Goal: Task Accomplishment & Management: Complete application form

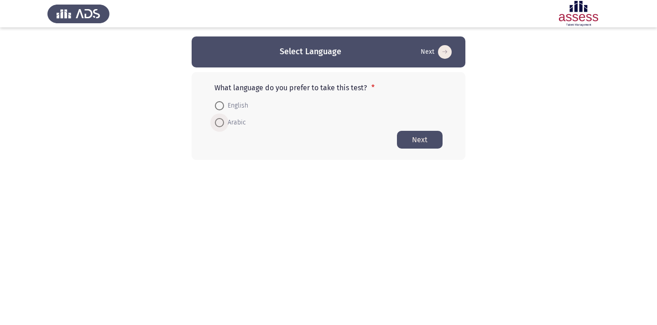
click at [232, 122] on span "Arabic" at bounding box center [235, 122] width 22 height 11
click at [224, 122] on input "Arabic" at bounding box center [219, 122] width 9 height 9
radio input "true"
click at [426, 139] on button "Next" at bounding box center [420, 140] width 46 height 18
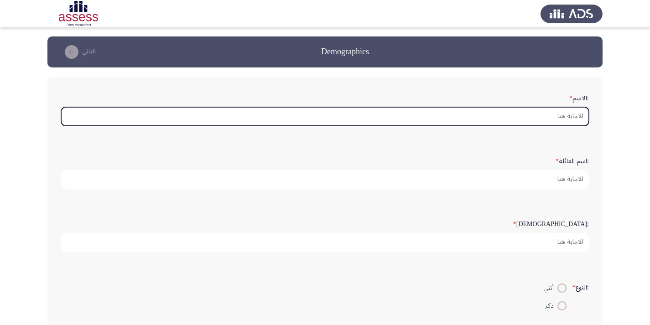
click at [538, 117] on input ":الاسم *" at bounding box center [325, 116] width 528 height 19
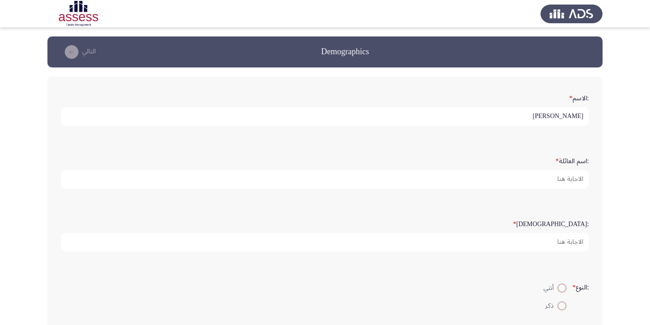
type input "[PERSON_NAME]"
type input "fadel"
type input "44"
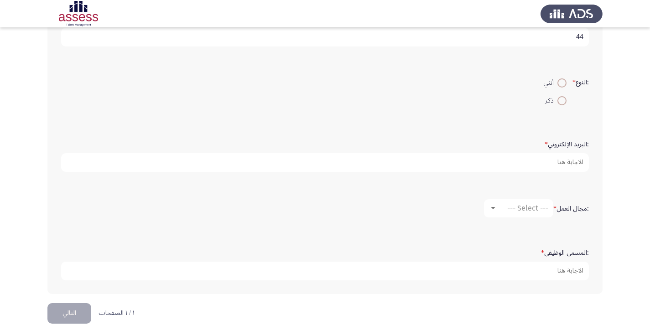
click at [560, 100] on span at bounding box center [562, 100] width 9 height 9
click at [560, 100] on input "ذكر" at bounding box center [562, 100] width 9 height 9
radio input "true"
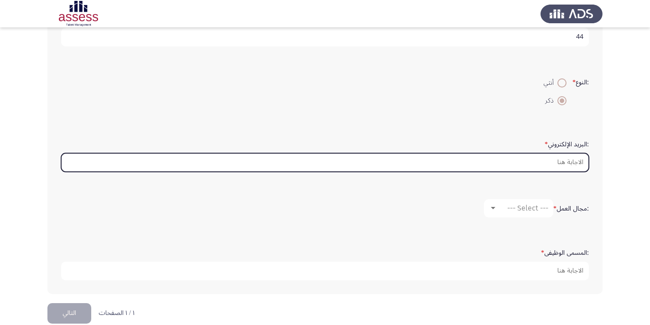
click at [563, 163] on input ":البريد الإلكتروني *" at bounding box center [325, 162] width 528 height 19
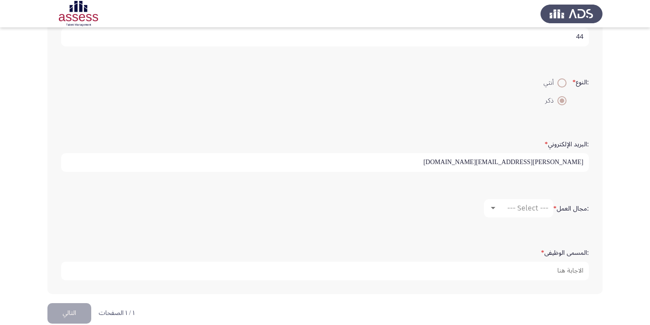
type input "[PERSON_NAME][EMAIL_ADDRESS][DOMAIN_NAME]"
click at [491, 205] on div at bounding box center [493, 208] width 8 height 7
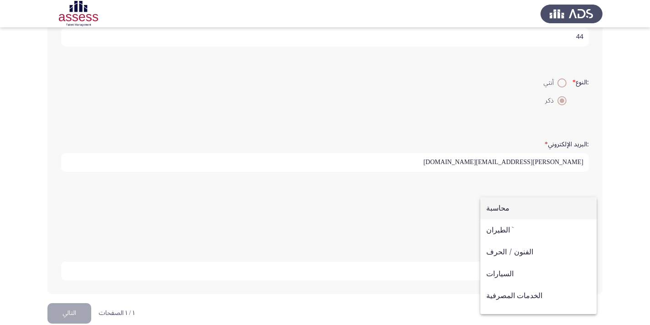
click at [517, 207] on span "محاسبة" at bounding box center [539, 209] width 105 height 22
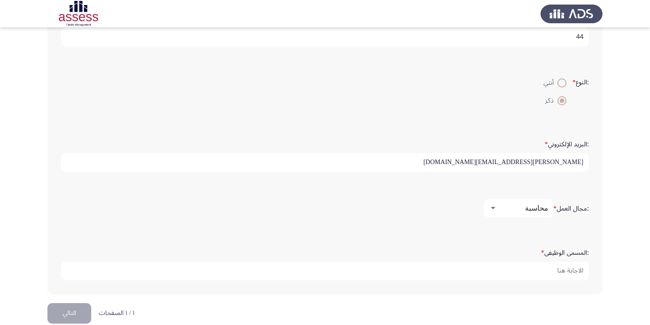
scroll to position [220, 0]
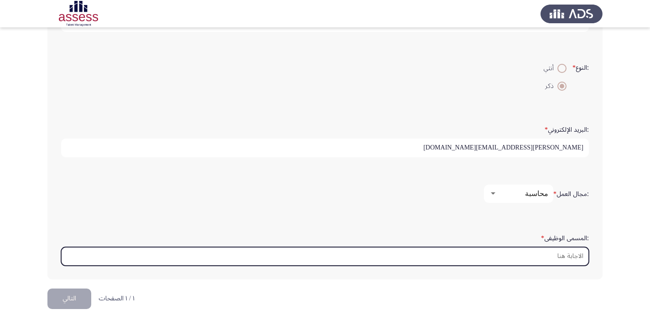
click at [549, 252] on input ":المسمى الوظيفى *" at bounding box center [325, 256] width 528 height 19
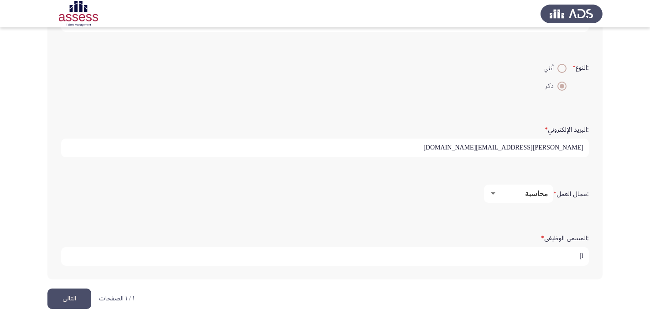
type input "l"
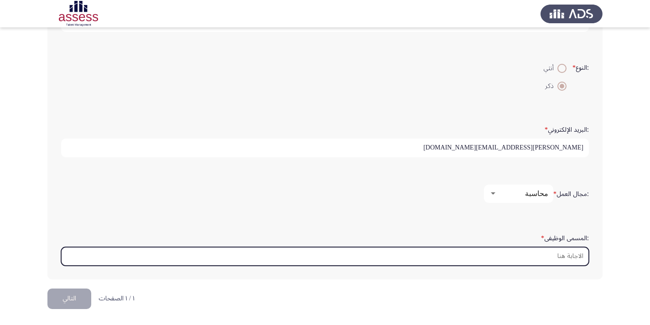
click at [306, 256] on input ":المسمى الوظيفى *" at bounding box center [325, 256] width 528 height 19
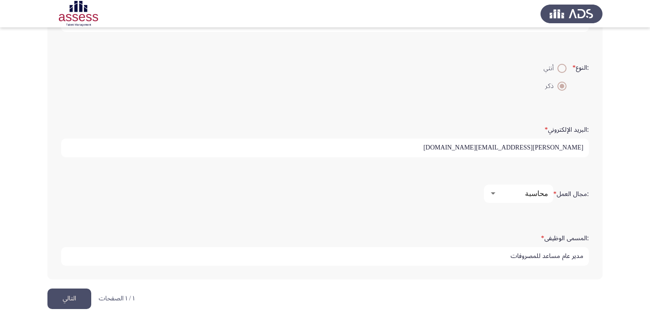
type input "مدير عام مساعد للمصروفات"
click at [61, 290] on button "التالي" at bounding box center [69, 299] width 44 height 21
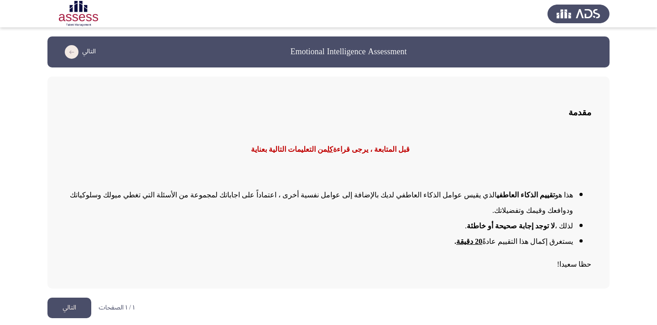
click at [65, 298] on button "التالي" at bounding box center [69, 308] width 44 height 21
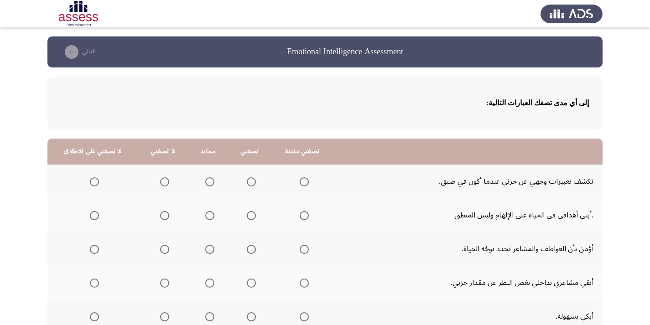
click at [303, 183] on span "Select an option" at bounding box center [304, 182] width 9 height 9
click at [303, 183] on input "Select an option" at bounding box center [304, 182] width 9 height 9
click at [249, 185] on span "Select an option" at bounding box center [251, 182] width 9 height 9
click at [249, 185] on input "Select an option" at bounding box center [251, 182] width 9 height 9
click at [250, 213] on span "Select an option" at bounding box center [251, 215] width 9 height 9
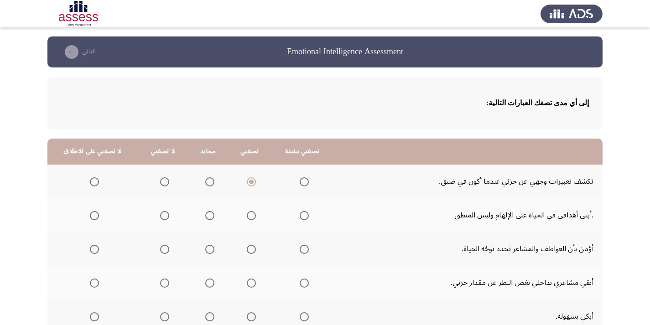
click at [250, 213] on input "Select an option" at bounding box center [251, 215] width 9 height 9
click at [206, 249] on span "Select an option" at bounding box center [209, 249] width 9 height 9
click at [206, 249] on input "Select an option" at bounding box center [209, 249] width 9 height 9
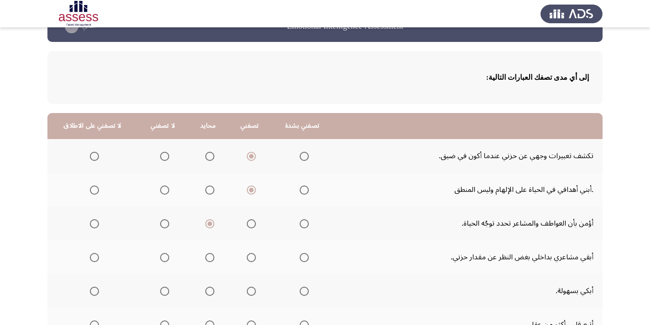
scroll to position [46, 0]
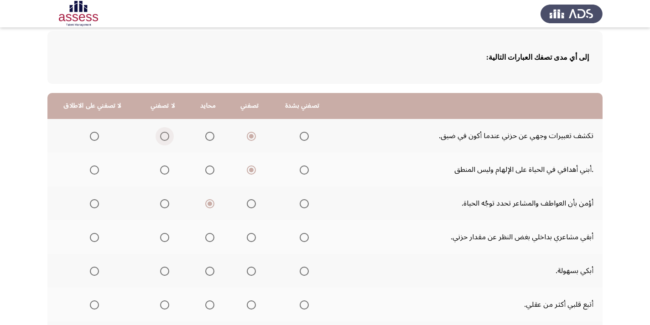
click at [162, 138] on span "Select an option" at bounding box center [164, 136] width 9 height 9
click at [162, 138] on input "Select an option" at bounding box center [164, 136] width 9 height 9
click at [300, 235] on span "Select an option" at bounding box center [304, 237] width 9 height 9
click at [300, 235] on input "Select an option" at bounding box center [304, 237] width 9 height 9
click at [163, 271] on span "Select an option" at bounding box center [164, 271] width 9 height 9
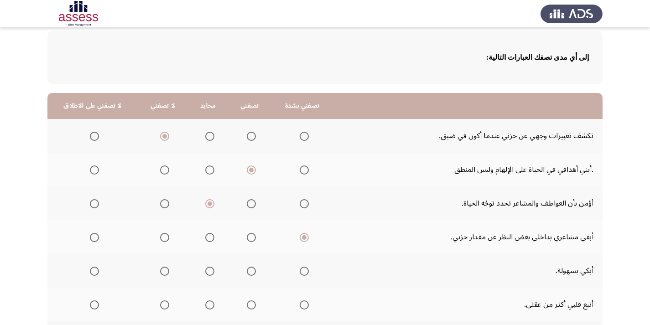
click at [163, 271] on input "Select an option" at bounding box center [164, 271] width 9 height 9
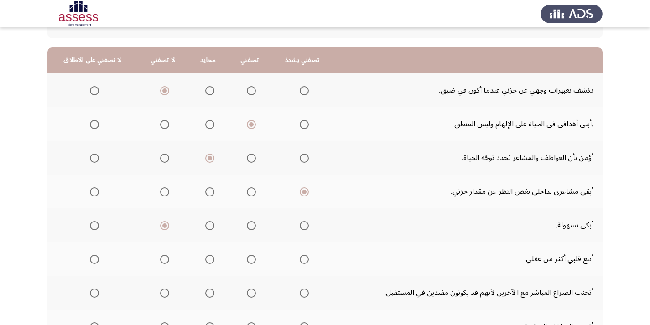
scroll to position [137, 0]
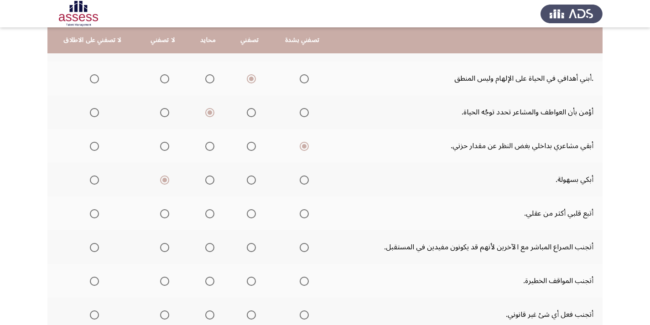
click at [162, 213] on span "Select an option" at bounding box center [164, 214] width 9 height 9
click at [162, 213] on input "Select an option" at bounding box center [164, 214] width 9 height 9
click at [302, 249] on span "Select an option" at bounding box center [304, 247] width 9 height 9
click at [302, 249] on input "Select an option" at bounding box center [304, 247] width 9 height 9
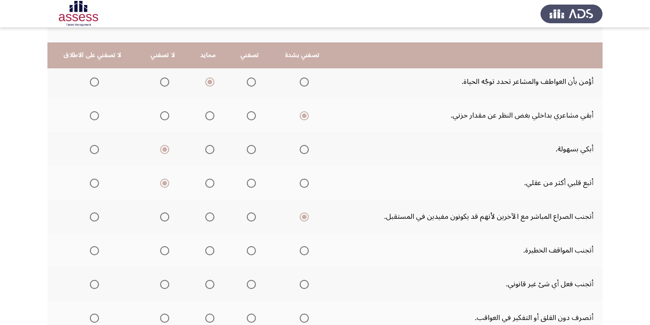
scroll to position [183, 0]
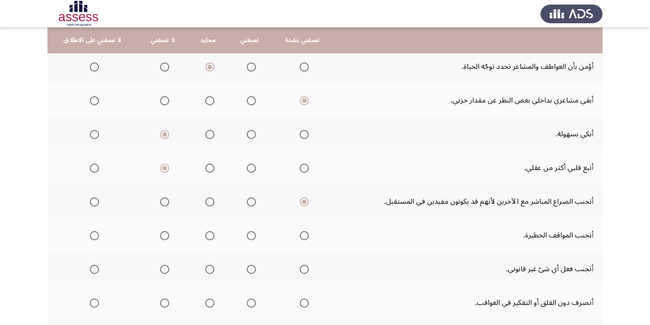
click at [248, 235] on span "Select an option" at bounding box center [251, 235] width 9 height 9
click at [248, 235] on input "Select an option" at bounding box center [251, 235] width 9 height 9
click at [251, 270] on span "Select an option" at bounding box center [251, 270] width 0 height 0
click at [248, 269] on input "Select an option" at bounding box center [251, 269] width 9 height 9
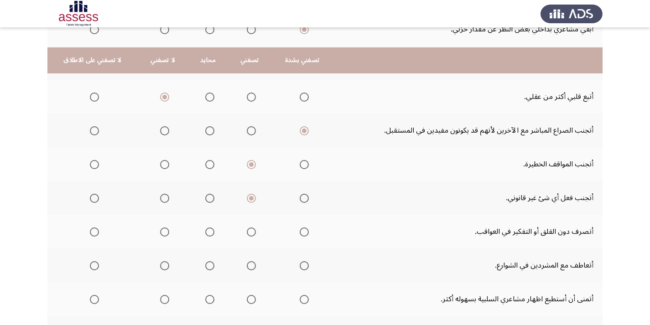
scroll to position [274, 0]
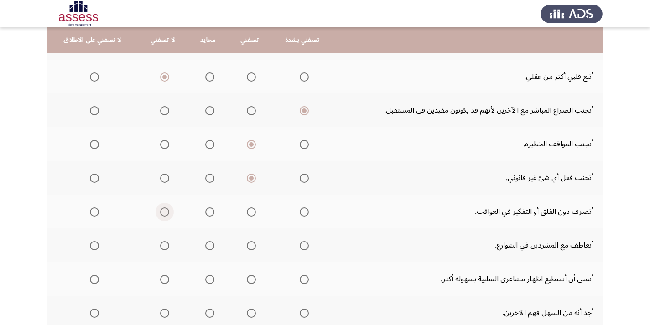
click at [161, 210] on span "Select an option" at bounding box center [164, 212] width 9 height 9
click at [161, 210] on input "Select an option" at bounding box center [164, 212] width 9 height 9
click at [301, 246] on span "Select an option" at bounding box center [304, 245] width 9 height 9
click at [301, 246] on input "Select an option" at bounding box center [304, 245] width 9 height 9
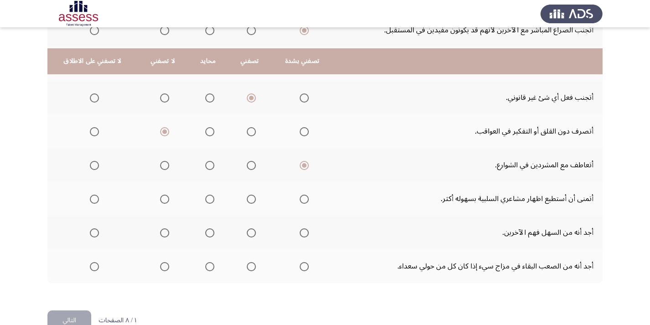
scroll to position [376, 0]
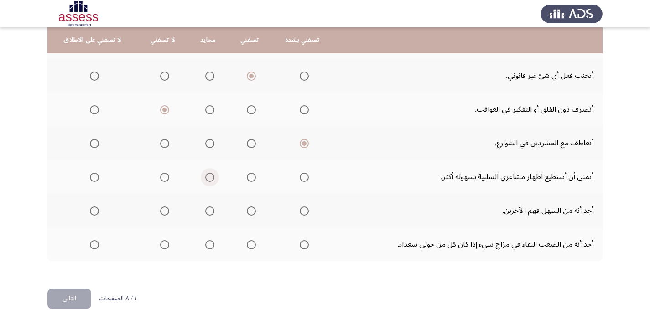
click at [210, 175] on span "Select an option" at bounding box center [209, 177] width 9 height 9
click at [210, 175] on input "Select an option" at bounding box center [209, 177] width 9 height 9
click at [248, 209] on span "Select an option" at bounding box center [251, 211] width 9 height 9
click at [248, 209] on input "Select an option" at bounding box center [251, 211] width 9 height 9
click at [304, 244] on span "Select an option" at bounding box center [304, 245] width 9 height 9
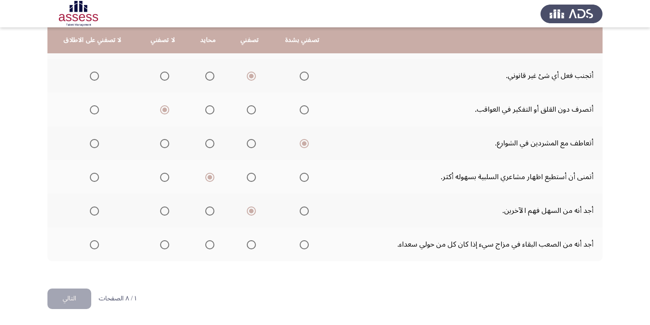
click at [304, 244] on input "Select an option" at bounding box center [304, 245] width 9 height 9
click at [73, 299] on button "التالي" at bounding box center [69, 299] width 44 height 21
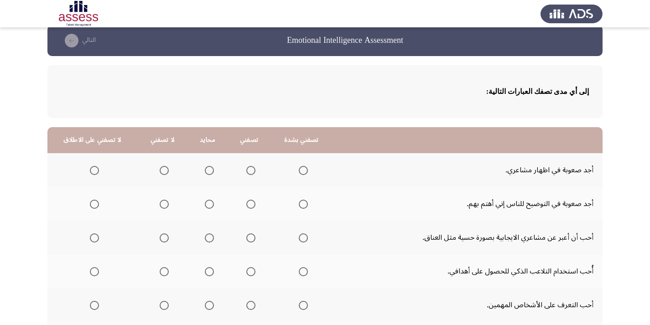
scroll to position [11, 0]
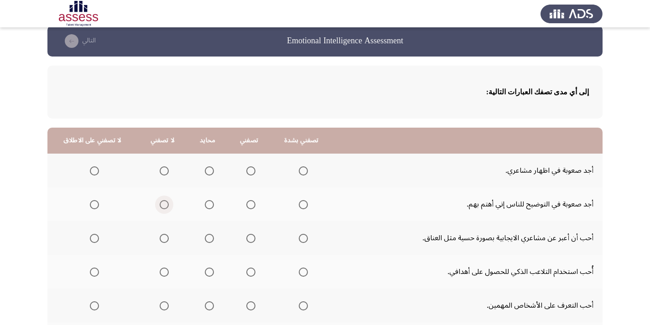
click at [160, 202] on span "Select an option" at bounding box center [164, 204] width 9 height 9
click at [160, 202] on input "Select an option" at bounding box center [164, 204] width 9 height 9
click at [161, 169] on span "Select an option" at bounding box center [164, 171] width 9 height 9
click at [161, 169] on input "Select an option" at bounding box center [164, 171] width 9 height 9
click at [246, 241] on span "Select an option" at bounding box center [250, 238] width 9 height 9
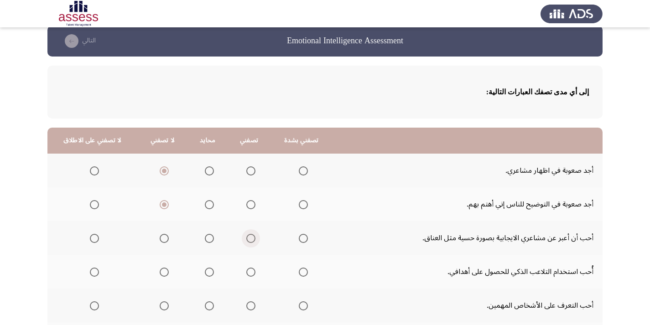
click at [246, 241] on input "Select an option" at bounding box center [250, 238] width 9 height 9
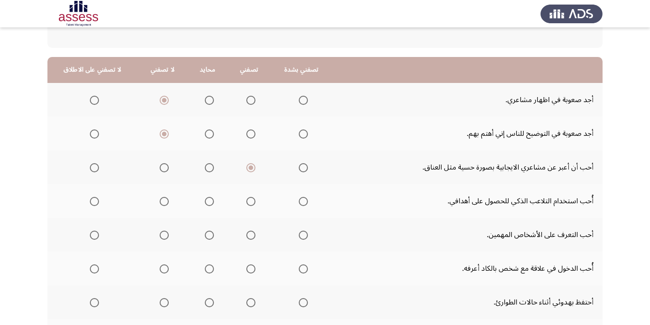
scroll to position [102, 0]
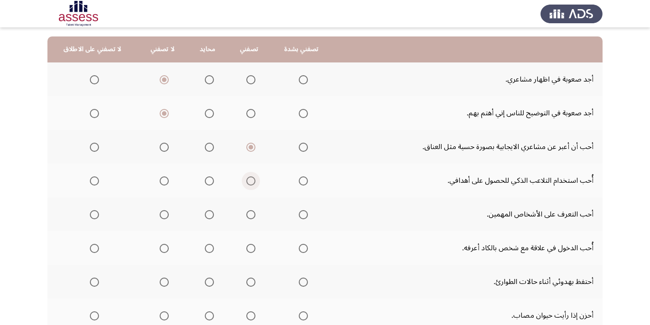
click at [248, 181] on span "Select an option" at bounding box center [250, 181] width 9 height 9
click at [248, 181] on input "Select an option" at bounding box center [250, 181] width 9 height 9
click at [299, 216] on span "Select an option" at bounding box center [303, 214] width 9 height 9
click at [299, 216] on input "Select an option" at bounding box center [303, 214] width 9 height 9
click at [249, 248] on span "Select an option" at bounding box center [250, 248] width 9 height 9
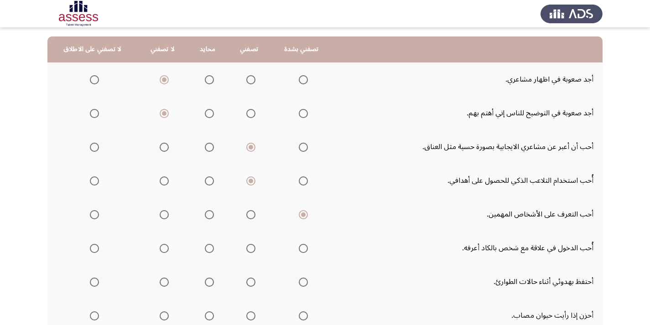
click at [249, 248] on input "Select an option" at bounding box center [250, 248] width 9 height 9
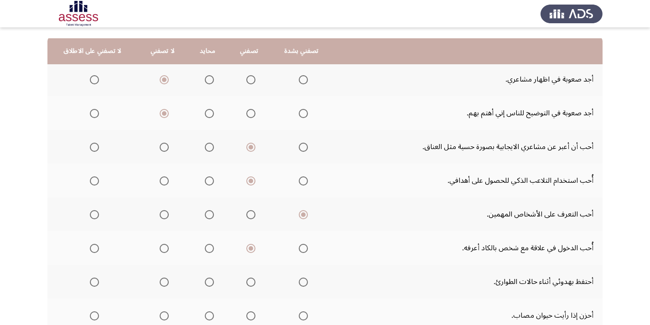
scroll to position [148, 0]
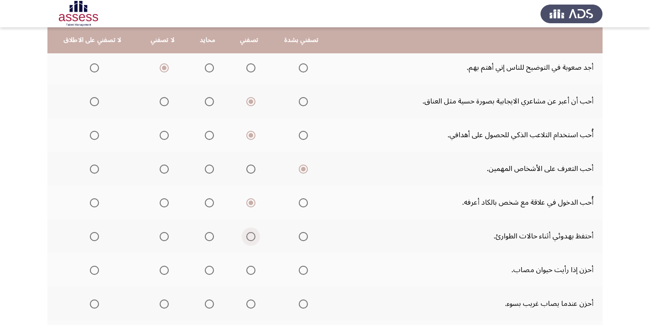
click at [246, 236] on span "Select an option" at bounding box center [250, 236] width 9 height 9
click at [246, 236] on input "Select an option" at bounding box center [250, 236] width 9 height 9
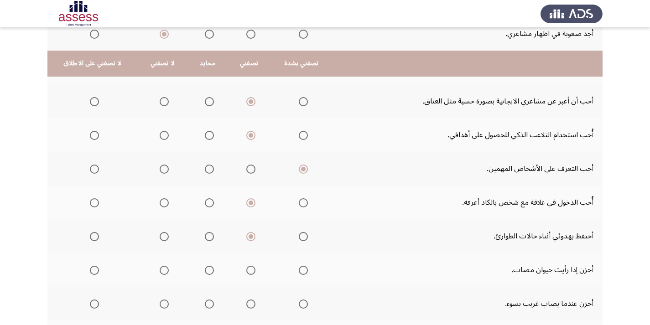
scroll to position [194, 0]
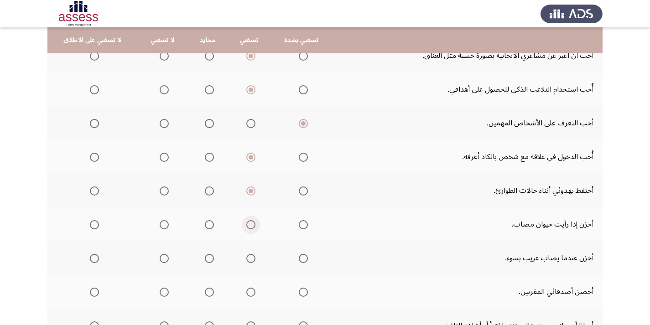
click at [246, 226] on span "Select an option" at bounding box center [250, 224] width 9 height 9
click at [246, 226] on input "Select an option" at bounding box center [250, 224] width 9 height 9
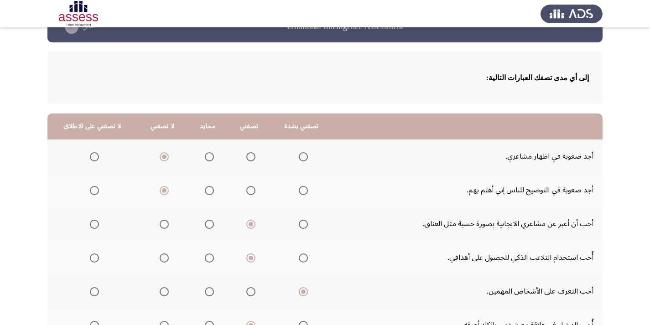
scroll to position [11, 0]
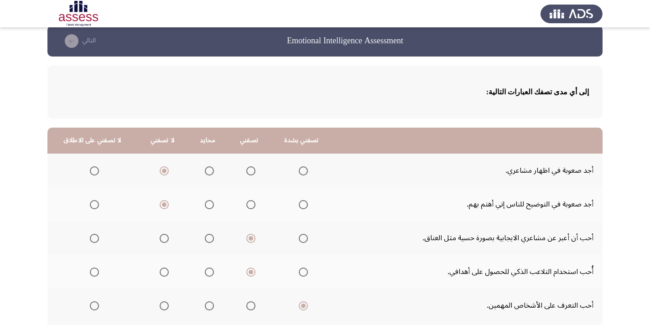
click at [249, 169] on span "Select an option" at bounding box center [250, 171] width 9 height 9
click at [249, 169] on input "Select an option" at bounding box center [250, 171] width 9 height 9
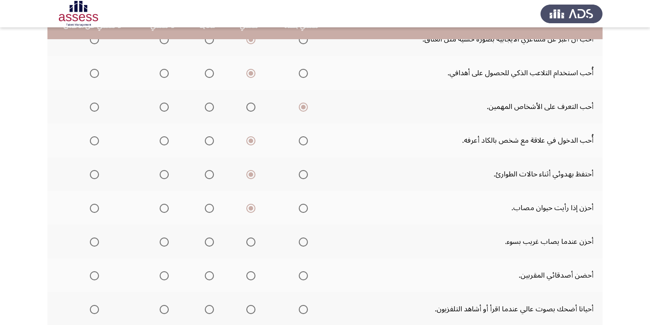
scroll to position [239, 0]
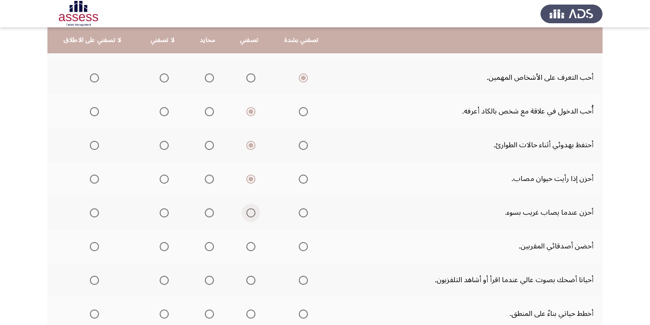
click at [249, 212] on span "Select an option" at bounding box center [250, 213] width 9 height 9
click at [249, 212] on input "Select an option" at bounding box center [250, 213] width 9 height 9
click at [249, 212] on span "Select an option" at bounding box center [251, 213] width 5 height 5
click at [249, 212] on input "Select an option" at bounding box center [250, 213] width 9 height 9
click at [206, 212] on span "Select an option" at bounding box center [209, 213] width 9 height 9
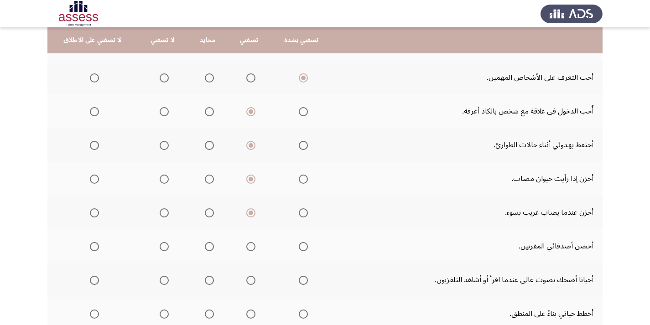
click at [206, 212] on input "Select an option" at bounding box center [209, 213] width 9 height 9
click at [248, 245] on span "Select an option" at bounding box center [250, 246] width 9 height 9
click at [248, 245] on input "Select an option" at bounding box center [250, 246] width 9 height 9
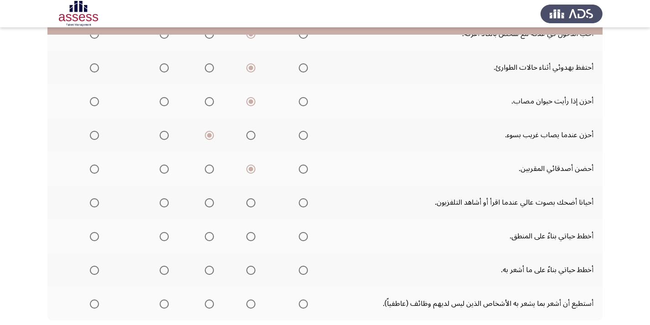
scroll to position [330, 0]
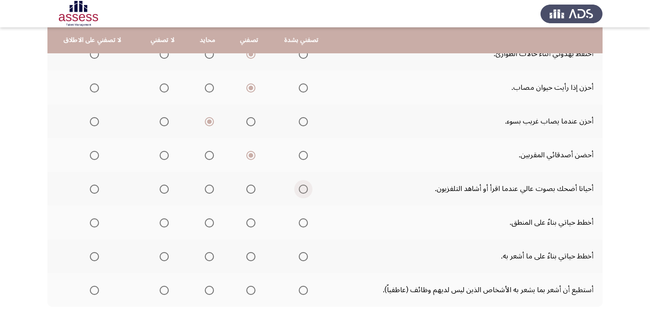
click at [300, 189] on span "Select an option" at bounding box center [303, 189] width 9 height 9
click at [300, 189] on input "Select an option" at bounding box center [303, 189] width 9 height 9
click at [246, 222] on span "Select an option" at bounding box center [250, 223] width 9 height 9
click at [246, 222] on input "Select an option" at bounding box center [250, 223] width 9 height 9
click at [160, 257] on span "Select an option" at bounding box center [164, 256] width 9 height 9
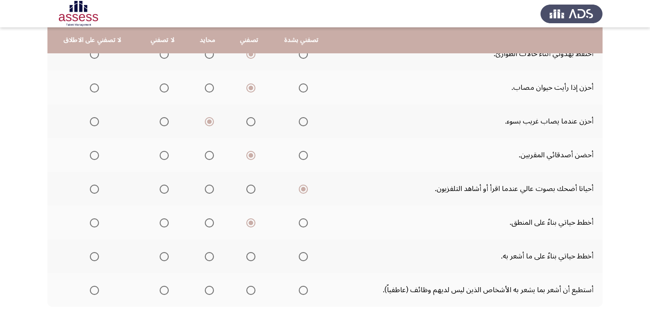
click at [160, 257] on input "Select an option" at bounding box center [164, 256] width 9 height 9
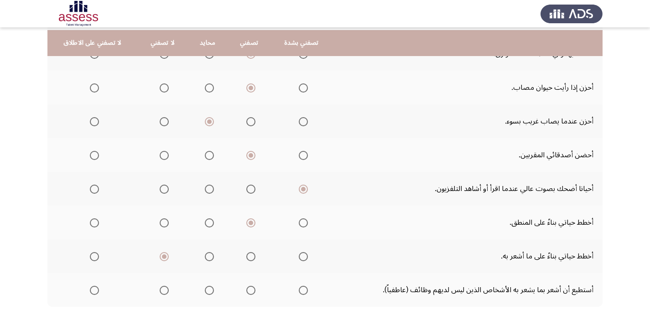
scroll to position [376, 0]
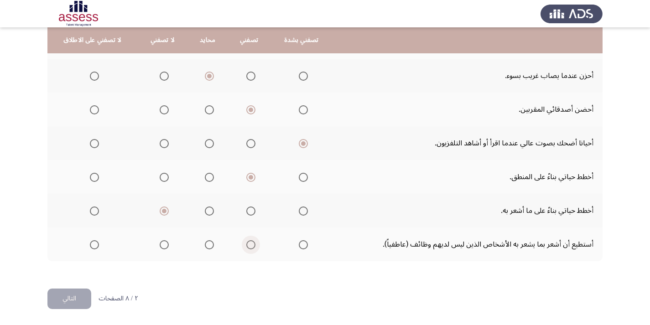
click at [246, 246] on span "Select an option" at bounding box center [250, 245] width 9 height 9
click at [246, 246] on input "Select an option" at bounding box center [250, 245] width 9 height 9
click at [73, 294] on button "التالي" at bounding box center [69, 299] width 44 height 21
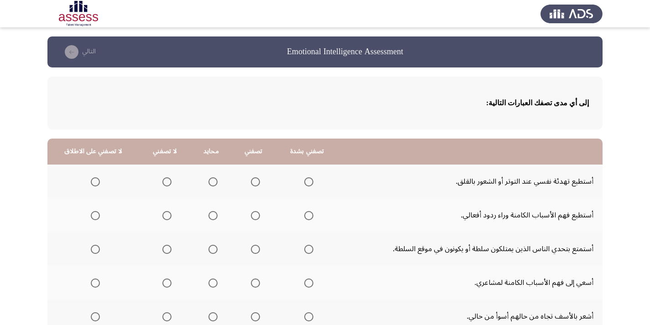
click at [251, 180] on span "Select an option" at bounding box center [255, 182] width 9 height 9
click at [251, 180] on input "Select an option" at bounding box center [255, 182] width 9 height 9
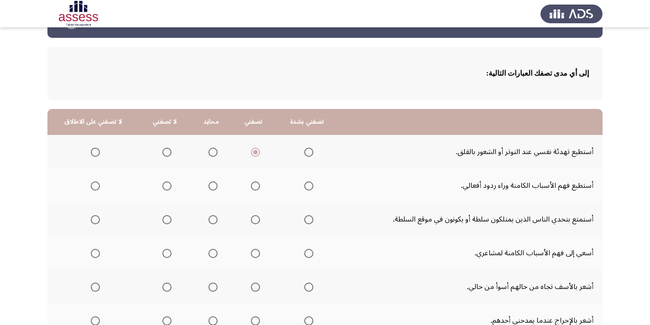
scroll to position [46, 0]
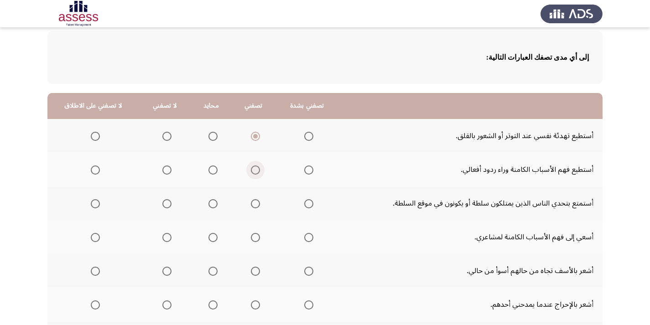
click at [251, 168] on span "Select an option" at bounding box center [255, 170] width 9 height 9
click at [251, 168] on input "Select an option" at bounding box center [255, 170] width 9 height 9
click at [166, 201] on span "Select an option" at bounding box center [166, 203] width 9 height 9
click at [166, 201] on input "Select an option" at bounding box center [166, 203] width 9 height 9
click at [253, 240] on span "Select an option" at bounding box center [255, 237] width 9 height 9
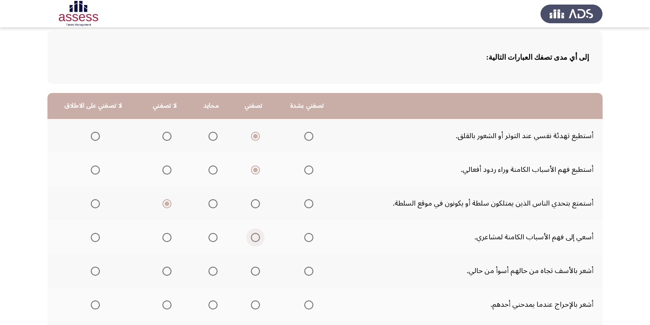
click at [253, 240] on input "Select an option" at bounding box center [255, 237] width 9 height 9
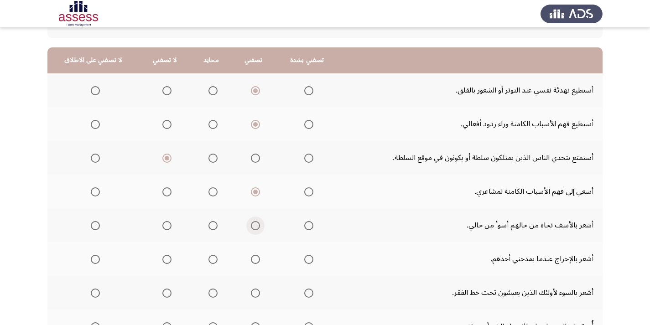
click at [251, 223] on span "Select an option" at bounding box center [255, 225] width 9 height 9
click at [251, 223] on input "Select an option" at bounding box center [255, 225] width 9 height 9
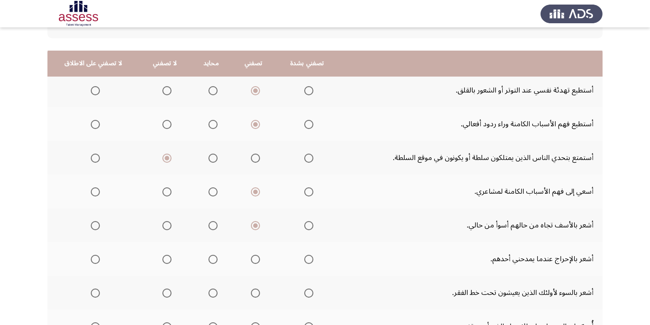
scroll to position [137, 0]
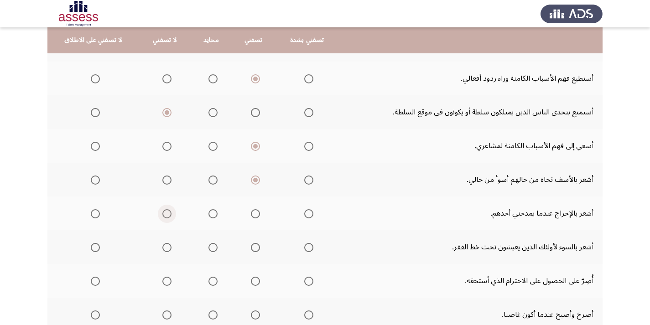
click at [162, 213] on span "Select an option" at bounding box center [166, 214] width 9 height 9
click at [162, 213] on input "Select an option" at bounding box center [166, 214] width 9 height 9
click at [162, 245] on span "Select an option" at bounding box center [166, 247] width 9 height 9
click at [162, 245] on input "Select an option" at bounding box center [166, 247] width 9 height 9
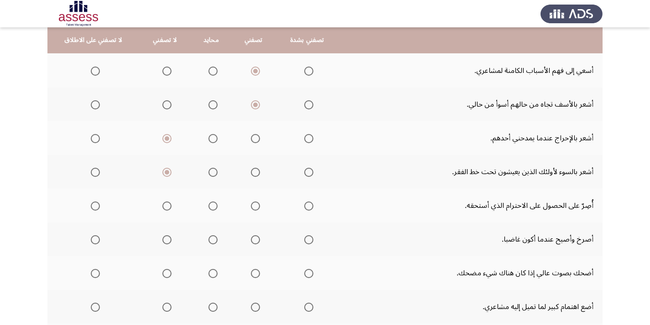
scroll to position [228, 0]
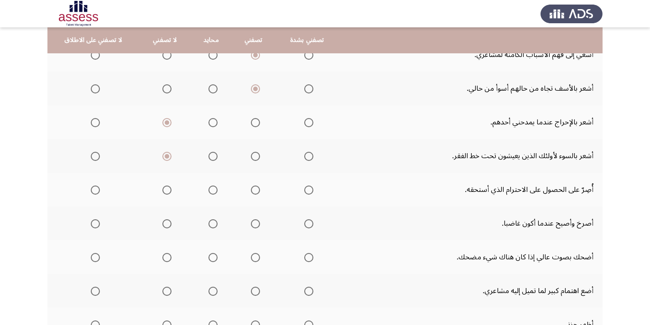
click at [253, 190] on span "Select an option" at bounding box center [255, 190] width 9 height 9
click at [253, 190] on input "Select an option" at bounding box center [255, 190] width 9 height 9
click at [162, 223] on span "Select an option" at bounding box center [166, 224] width 9 height 9
click at [162, 223] on input "Select an option" at bounding box center [166, 224] width 9 height 9
click at [252, 255] on span "Select an option" at bounding box center [255, 257] width 9 height 9
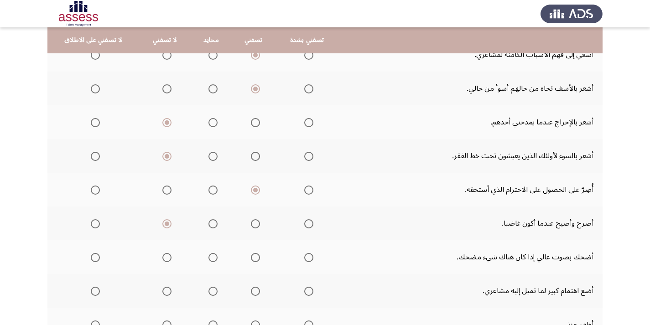
click at [252, 255] on input "Select an option" at bounding box center [255, 257] width 9 height 9
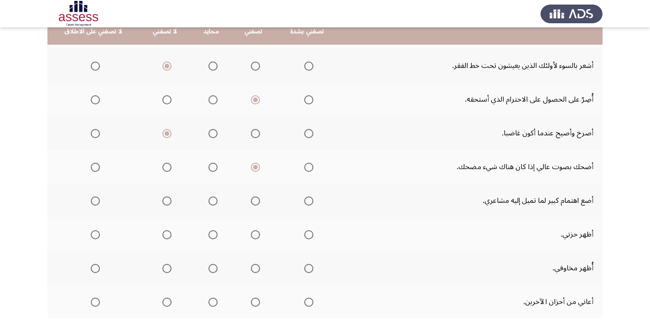
scroll to position [320, 0]
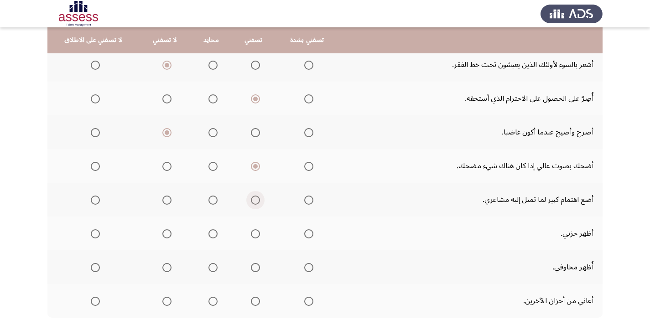
click at [255, 198] on span "Select an option" at bounding box center [255, 200] width 9 height 9
click at [255, 198] on input "Select an option" at bounding box center [255, 200] width 9 height 9
click at [163, 233] on span "Select an option" at bounding box center [166, 234] width 9 height 9
click at [163, 233] on input "Select an option" at bounding box center [166, 234] width 9 height 9
click at [163, 266] on span "Select an option" at bounding box center [166, 267] width 9 height 9
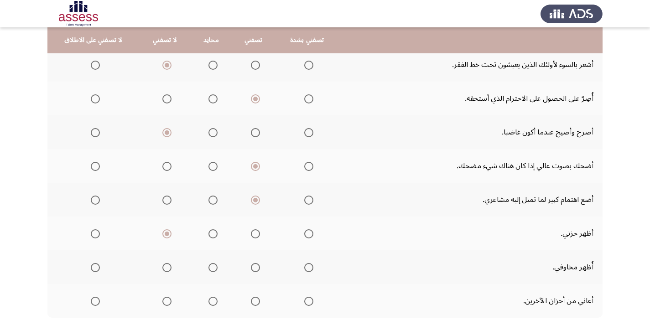
click at [163, 266] on input "Select an option" at bounding box center [166, 267] width 9 height 9
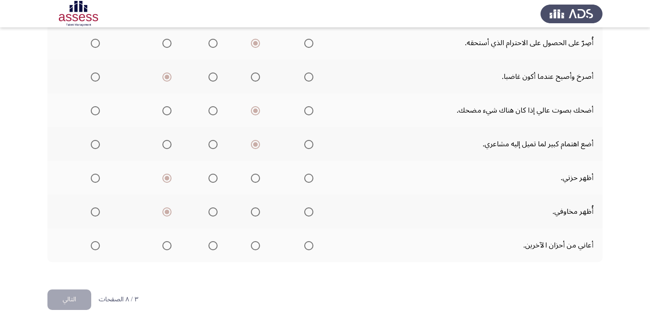
scroll to position [376, 0]
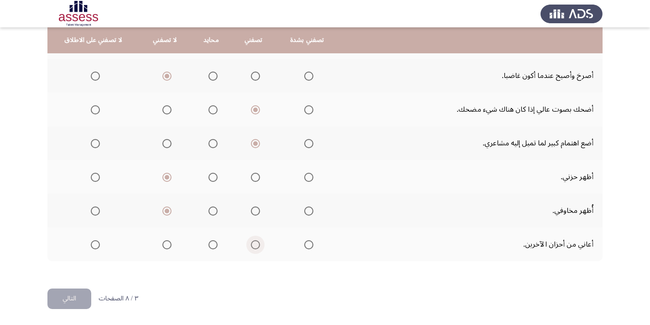
click at [252, 244] on span "Select an option" at bounding box center [255, 245] width 9 height 9
click at [252, 244] on input "Select an option" at bounding box center [255, 245] width 9 height 9
click at [78, 300] on button "التالي" at bounding box center [69, 299] width 44 height 21
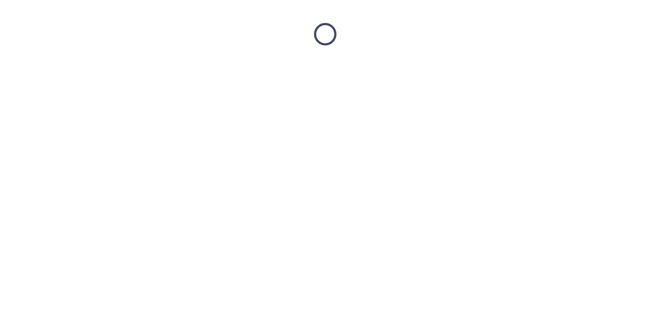
scroll to position [0, 0]
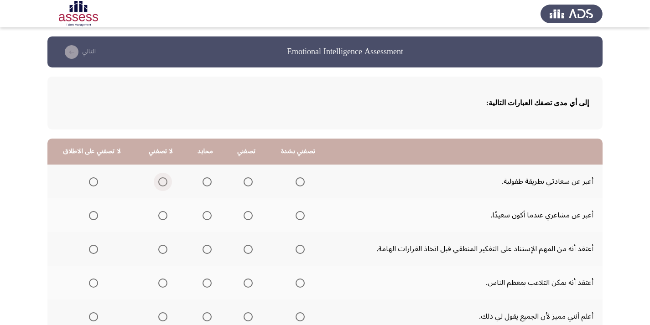
click at [160, 179] on span "Select an option" at bounding box center [162, 182] width 9 height 9
click at [160, 179] on input "Select an option" at bounding box center [162, 182] width 9 height 9
click at [247, 215] on span "Select an option" at bounding box center [248, 215] width 9 height 9
click at [247, 215] on input "Select an option" at bounding box center [248, 215] width 9 height 9
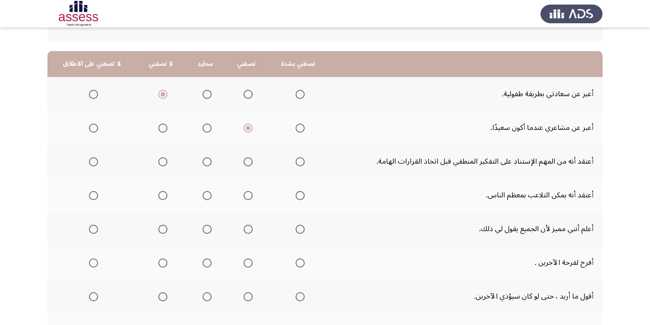
scroll to position [91, 0]
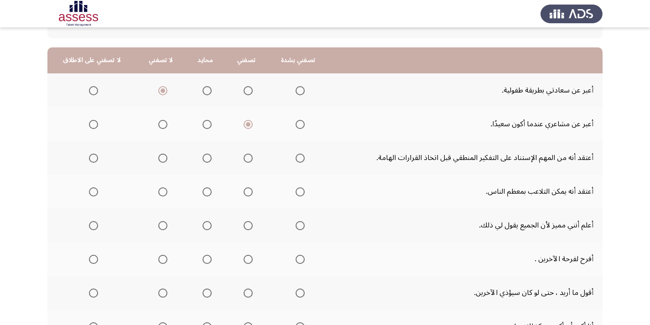
click at [246, 158] on span "Select an option" at bounding box center [248, 158] width 9 height 9
click at [246, 158] on input "Select an option" at bounding box center [248, 158] width 9 height 9
click at [161, 190] on span "Select an option" at bounding box center [162, 192] width 9 height 9
click at [161, 190] on input "Select an option" at bounding box center [162, 192] width 9 height 9
click at [248, 225] on span "Select an option" at bounding box center [248, 225] width 9 height 9
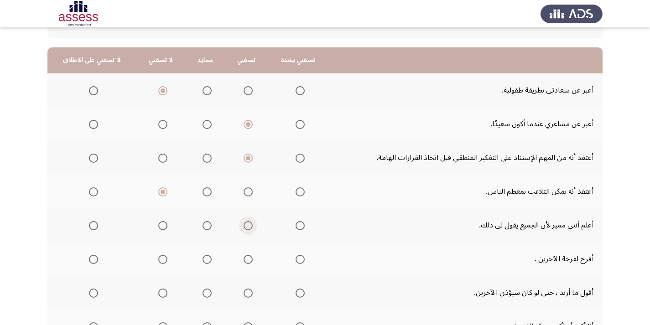
click at [248, 225] on input "Select an option" at bounding box center [248, 225] width 9 height 9
click at [246, 260] on span "Select an option" at bounding box center [248, 259] width 9 height 9
click at [246, 260] on input "Select an option" at bounding box center [248, 259] width 9 height 9
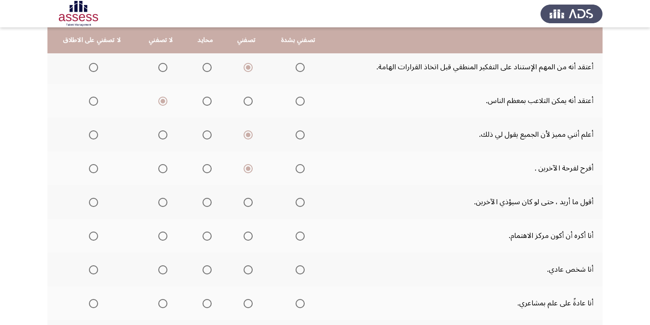
scroll to position [183, 0]
click at [160, 234] on span "Select an option" at bounding box center [162, 235] width 9 height 9
click at [160, 234] on input "Select an option" at bounding box center [162, 235] width 9 height 9
click at [249, 270] on span "Select an option" at bounding box center [248, 269] width 9 height 9
click at [249, 270] on input "Select an option" at bounding box center [248, 269] width 9 height 9
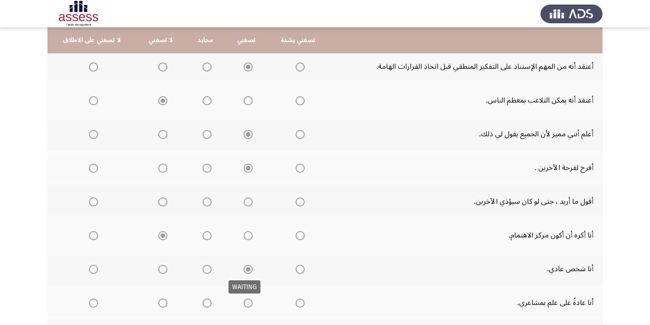
click at [249, 270] on span "Select an option" at bounding box center [248, 269] width 9 height 9
click at [248, 304] on span "Select an option" at bounding box center [248, 304] width 0 height 0
click at [246, 304] on input "Select an option" at bounding box center [248, 303] width 9 height 9
click at [245, 199] on span "Select an option" at bounding box center [248, 202] width 9 height 9
click at [245, 199] on input "Select an option" at bounding box center [248, 202] width 9 height 9
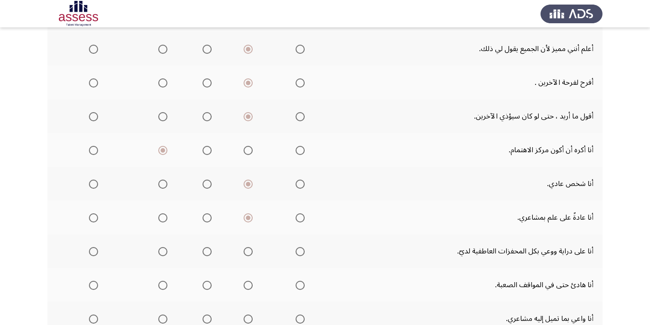
scroll to position [274, 0]
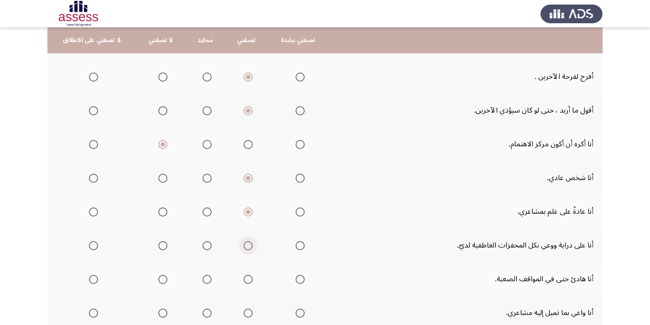
click at [250, 244] on span "Select an option" at bounding box center [248, 245] width 9 height 9
click at [250, 244] on input "Select an option" at bounding box center [248, 245] width 9 height 9
click at [247, 275] on span "Select an option" at bounding box center [248, 279] width 9 height 9
click at [247, 275] on input "Select an option" at bounding box center [248, 279] width 9 height 9
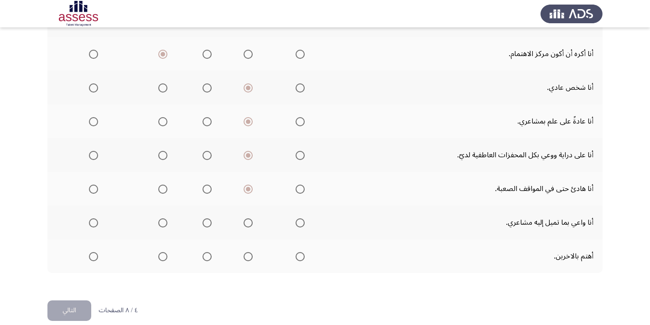
scroll to position [365, 0]
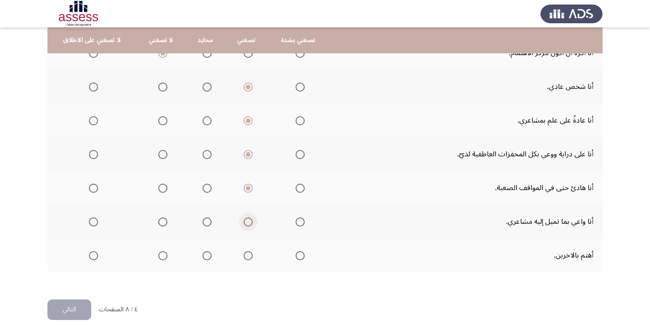
click at [248, 220] on span "Select an option" at bounding box center [248, 222] width 9 height 9
click at [248, 220] on input "Select an option" at bounding box center [248, 222] width 9 height 9
click at [298, 255] on span "Select an option" at bounding box center [300, 255] width 9 height 9
click at [298, 255] on input "Select an option" at bounding box center [300, 255] width 9 height 9
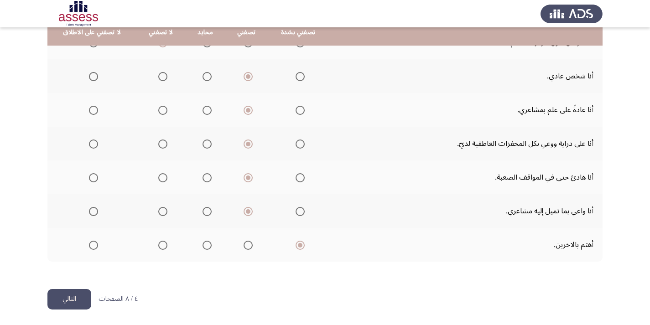
scroll to position [376, 0]
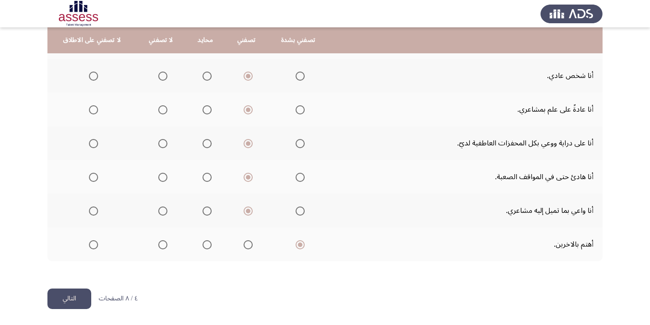
click at [78, 301] on button "التالي" at bounding box center [69, 299] width 44 height 21
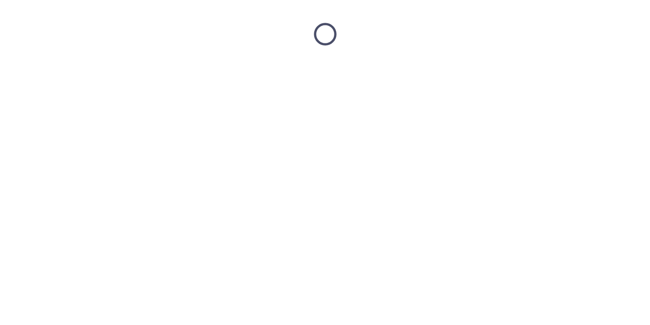
scroll to position [0, 0]
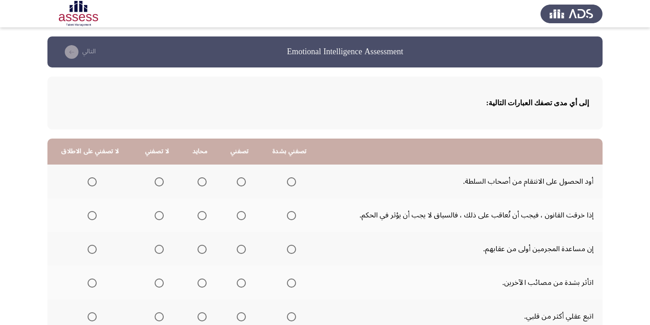
click at [158, 181] on span "Select an option" at bounding box center [159, 182] width 9 height 9
click at [158, 181] on input "Select an option" at bounding box center [159, 182] width 9 height 9
click at [241, 216] on span "Select an option" at bounding box center [241, 216] width 0 height 0
click at [237, 216] on input "Select an option" at bounding box center [241, 215] width 9 height 9
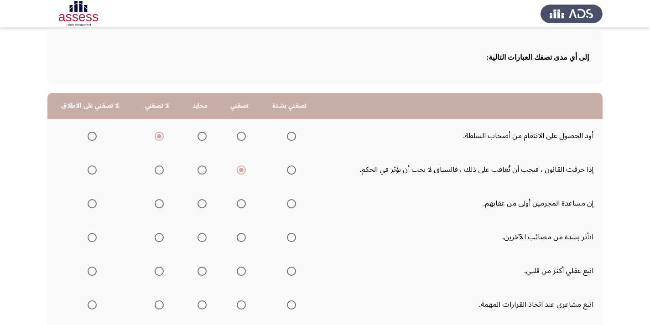
scroll to position [91, 0]
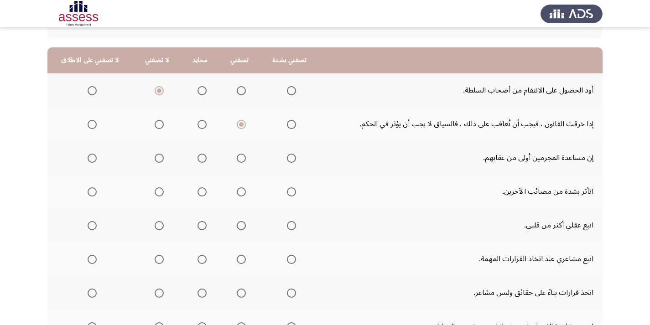
click at [240, 160] on span "Select an option" at bounding box center [241, 158] width 9 height 9
click at [240, 160] on input "Select an option" at bounding box center [241, 158] width 9 height 9
click at [237, 189] on span "Select an option" at bounding box center [241, 192] width 9 height 9
click at [237, 189] on input "Select an option" at bounding box center [241, 192] width 9 height 9
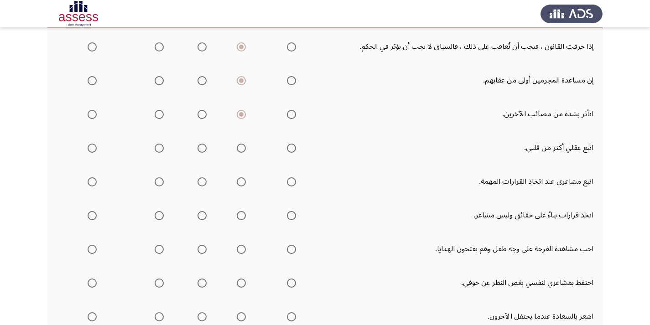
scroll to position [183, 0]
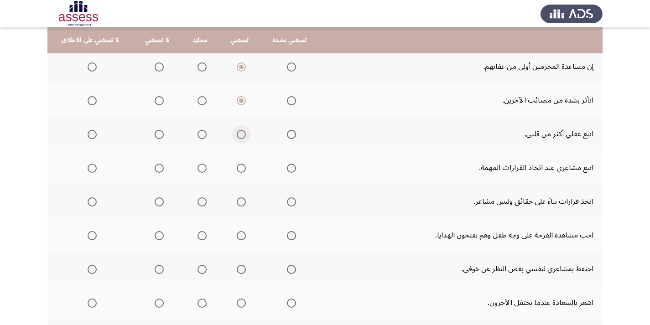
click at [237, 135] on span "Select an option" at bounding box center [241, 134] width 9 height 9
click at [237, 135] on input "Select an option" at bounding box center [241, 134] width 9 height 9
click at [158, 167] on span "Select an option" at bounding box center [159, 168] width 9 height 9
click at [158, 167] on input "Select an option" at bounding box center [159, 168] width 9 height 9
click at [237, 201] on span "Select an option" at bounding box center [241, 202] width 9 height 9
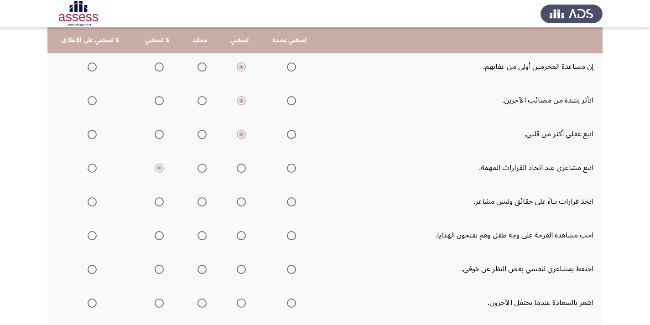
click at [237, 201] on input "Select an option" at bounding box center [241, 202] width 9 height 9
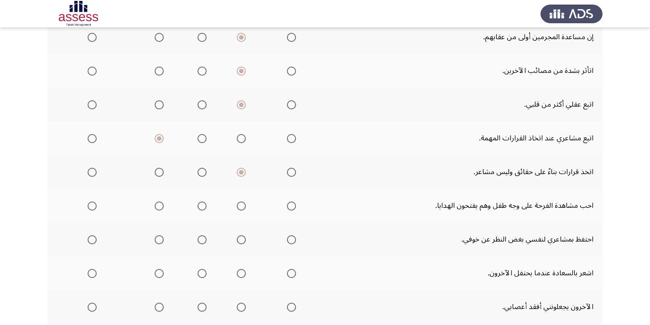
scroll to position [228, 0]
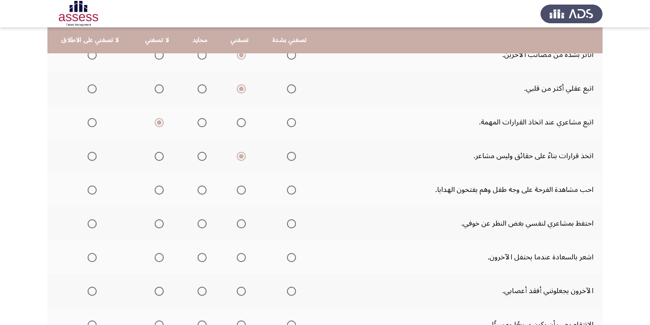
click at [237, 190] on span "Select an option" at bounding box center [241, 190] width 9 height 9
click at [237, 190] on input "Select an option" at bounding box center [241, 190] width 9 height 9
click at [237, 225] on span "Select an option" at bounding box center [241, 224] width 9 height 9
click at [237, 225] on input "Select an option" at bounding box center [241, 224] width 9 height 9
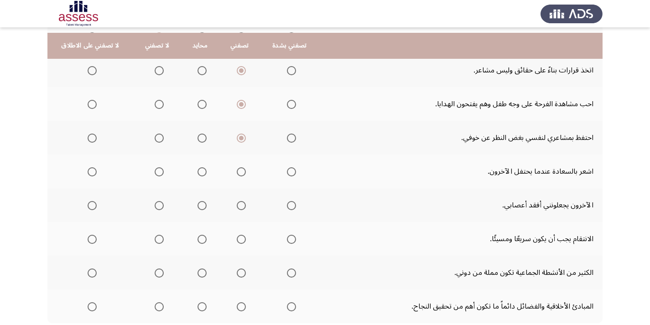
scroll to position [320, 0]
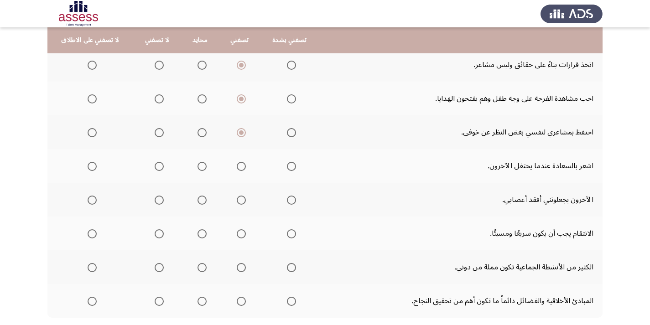
click at [239, 164] on span "Select an option" at bounding box center [241, 166] width 9 height 9
click at [239, 164] on input "Select an option" at bounding box center [241, 166] width 9 height 9
click at [155, 196] on span "Select an option" at bounding box center [159, 200] width 9 height 9
click at [155, 196] on input "Select an option" at bounding box center [159, 200] width 9 height 9
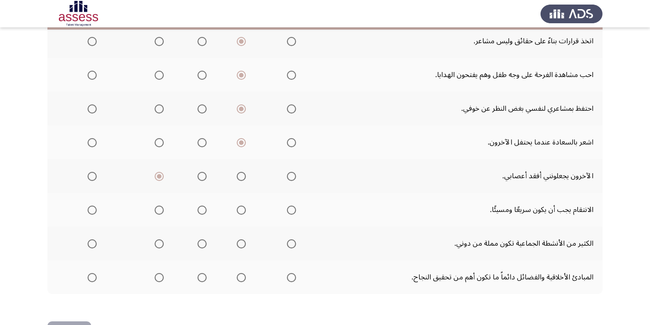
scroll to position [365, 0]
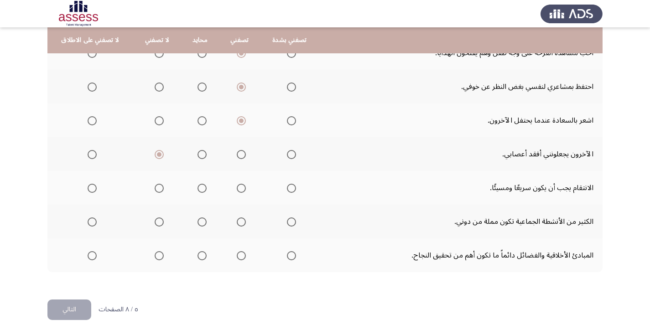
click at [242, 186] on span "Select an option" at bounding box center [241, 188] width 9 height 9
click at [242, 186] on input "Select an option" at bounding box center [241, 188] width 9 height 9
click at [158, 253] on span "Select an option" at bounding box center [159, 255] width 9 height 9
click at [158, 253] on input "Select an option" at bounding box center [159, 255] width 9 height 9
click at [237, 253] on span "Select an option" at bounding box center [241, 255] width 9 height 9
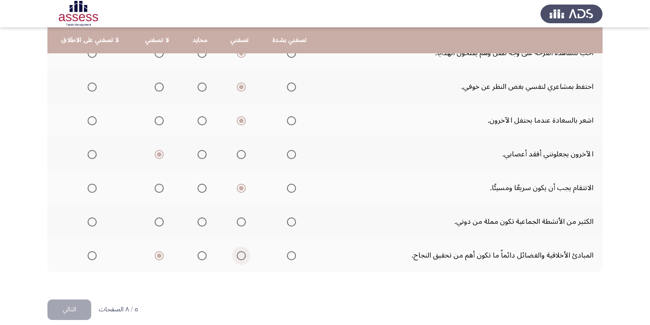
click at [237, 253] on input "Select an option" at bounding box center [241, 255] width 9 height 9
click at [237, 223] on span "Select an option" at bounding box center [241, 222] width 9 height 9
click at [237, 223] on input "Select an option" at bounding box center [241, 222] width 9 height 9
click at [78, 308] on button "التالي" at bounding box center [69, 310] width 44 height 21
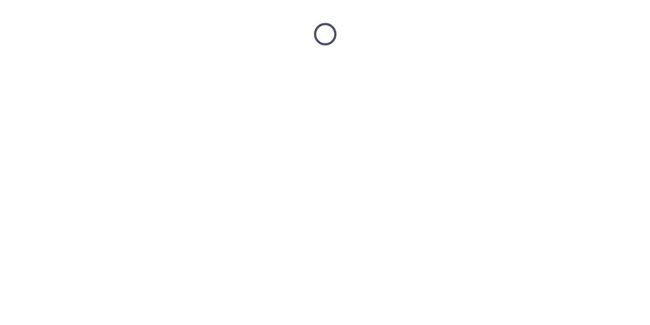
scroll to position [0, 0]
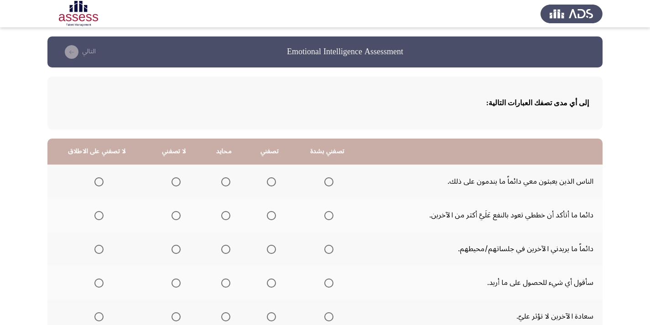
click at [272, 179] on span "Select an option" at bounding box center [271, 182] width 9 height 9
click at [272, 179] on input "Select an option" at bounding box center [271, 182] width 9 height 9
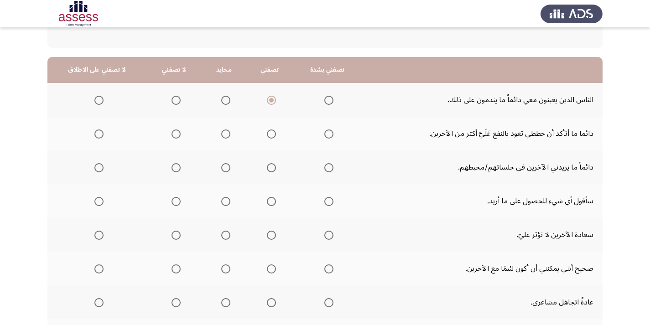
scroll to position [91, 0]
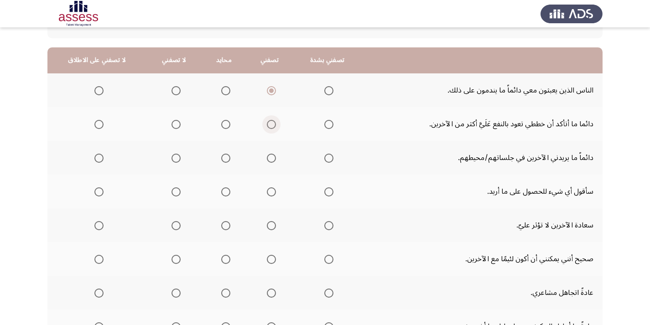
click at [269, 124] on span "Select an option" at bounding box center [271, 124] width 9 height 9
click at [269, 124] on input "Select an option" at bounding box center [271, 124] width 9 height 9
click at [269, 124] on span "Select an option" at bounding box center [271, 124] width 5 height 5
click at [269, 124] on input "Select an option" at bounding box center [271, 124] width 9 height 9
click at [176, 157] on span "Select an option" at bounding box center [176, 158] width 9 height 9
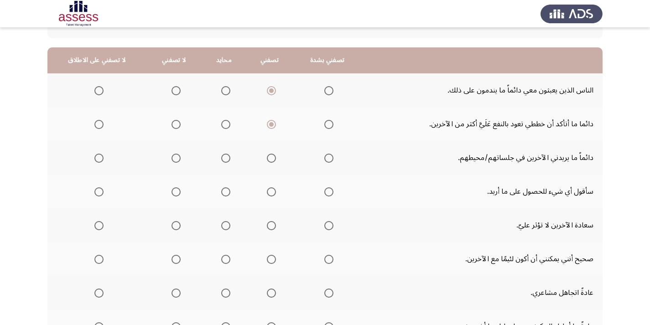
click at [176, 157] on input "Select an option" at bounding box center [176, 158] width 9 height 9
click at [267, 193] on span "Select an option" at bounding box center [271, 192] width 9 height 9
click at [267, 193] on input "Select an option" at bounding box center [271, 192] width 9 height 9
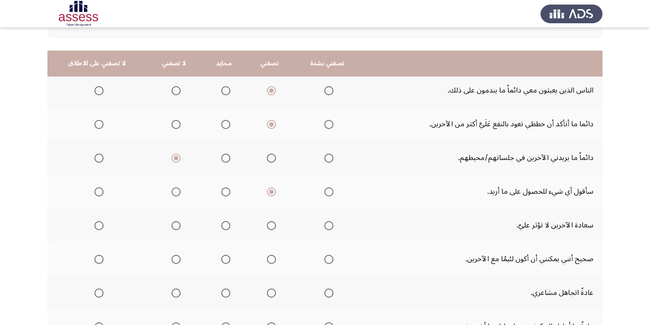
scroll to position [137, 0]
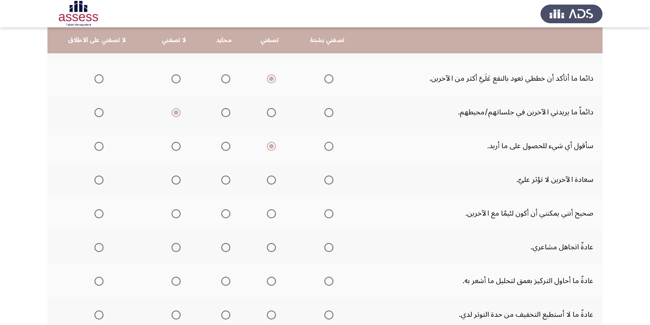
click at [174, 181] on span "Select an option" at bounding box center [176, 180] width 9 height 9
click at [174, 181] on input "Select an option" at bounding box center [176, 180] width 9 height 9
click at [174, 181] on span "Select an option" at bounding box center [176, 180] width 5 height 5
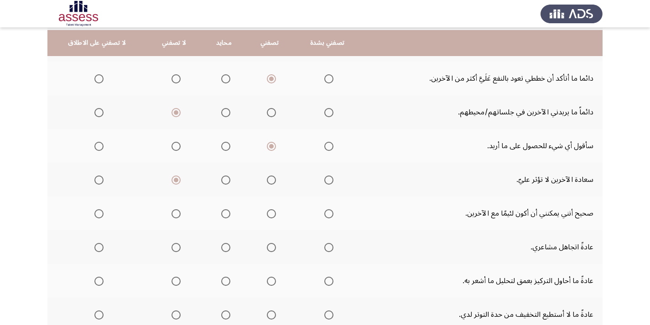
scroll to position [183, 0]
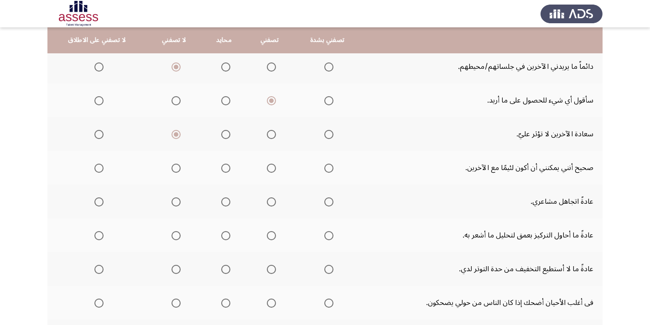
click at [172, 168] on span "Select an option" at bounding box center [176, 168] width 9 height 9
click at [172, 168] on input "Select an option" at bounding box center [176, 168] width 9 height 9
click at [173, 203] on span "Select an option" at bounding box center [176, 202] width 9 height 9
click at [173, 203] on input "Select an option" at bounding box center [176, 202] width 9 height 9
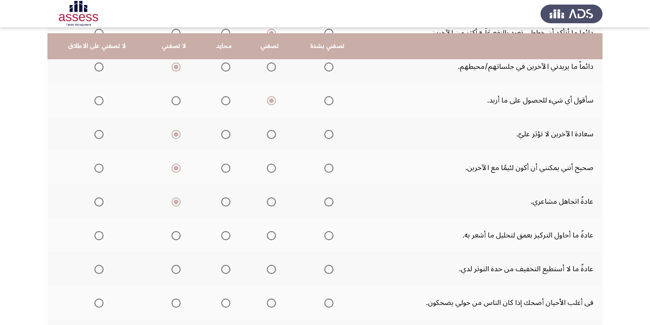
scroll to position [228, 0]
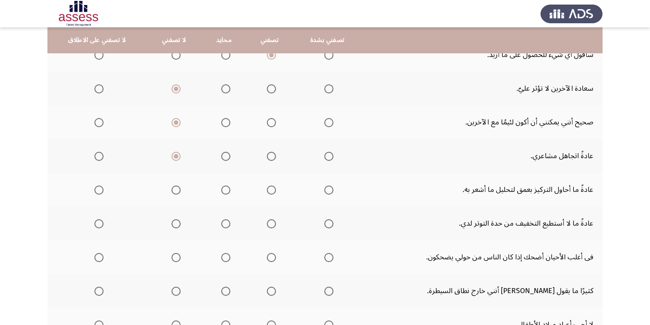
click at [173, 191] on span "Select an option" at bounding box center [176, 190] width 9 height 9
click at [173, 191] on input "Select an option" at bounding box center [176, 190] width 9 height 9
click at [498, 227] on td "عادةً ما لا أستطيع التخفيف من حدة التوتر لدي." at bounding box center [481, 224] width 241 height 34
click at [268, 222] on span "Select an option" at bounding box center [271, 224] width 9 height 9
click at [268, 222] on input "Select an option" at bounding box center [271, 224] width 9 height 9
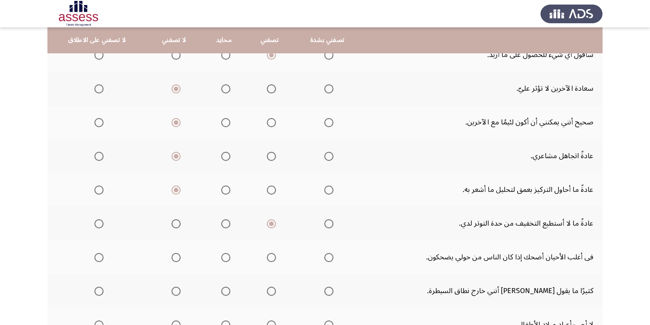
click at [268, 259] on span "Select an option" at bounding box center [271, 257] width 9 height 9
click at [268, 259] on input "Select an option" at bounding box center [271, 257] width 9 height 9
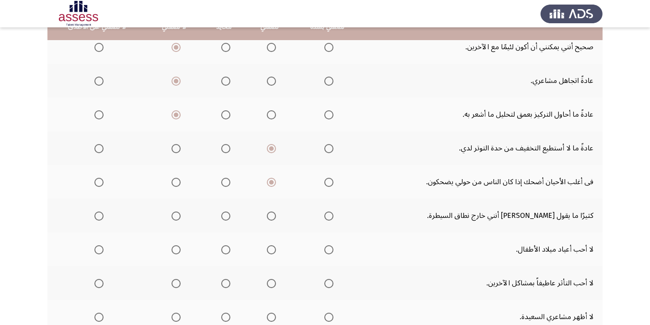
scroll to position [320, 0]
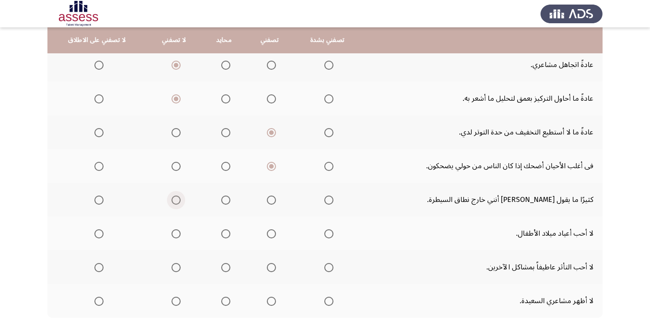
click at [172, 198] on span "Select an option" at bounding box center [176, 200] width 9 height 9
click at [172, 198] on input "Select an option" at bounding box center [176, 200] width 9 height 9
click at [172, 230] on span "Select an option" at bounding box center [176, 234] width 9 height 9
click at [172, 230] on input "Select an option" at bounding box center [176, 234] width 9 height 9
click at [172, 264] on span "Select an option" at bounding box center [176, 267] width 9 height 9
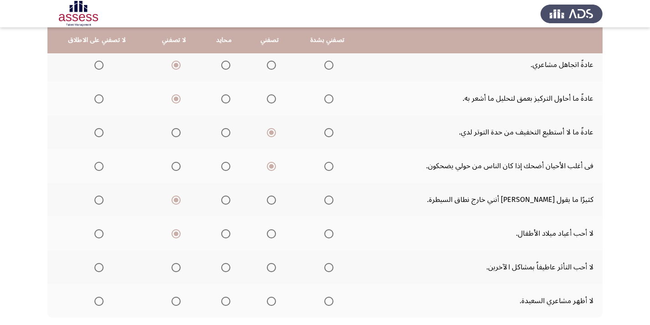
click at [172, 264] on input "Select an option" at bounding box center [176, 267] width 9 height 9
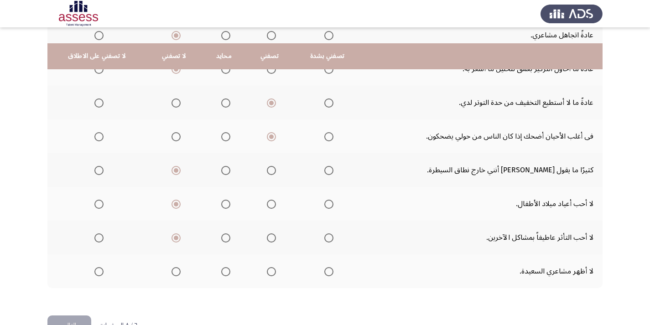
scroll to position [365, 0]
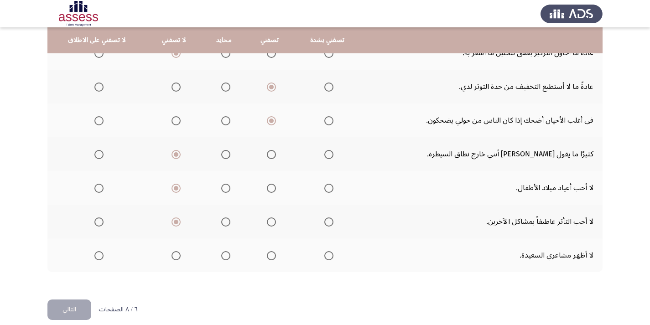
click at [173, 258] on span "Select an option" at bounding box center [176, 255] width 9 height 9
click at [173, 258] on input "Select an option" at bounding box center [176, 255] width 9 height 9
click at [74, 304] on button "التالي" at bounding box center [69, 310] width 44 height 21
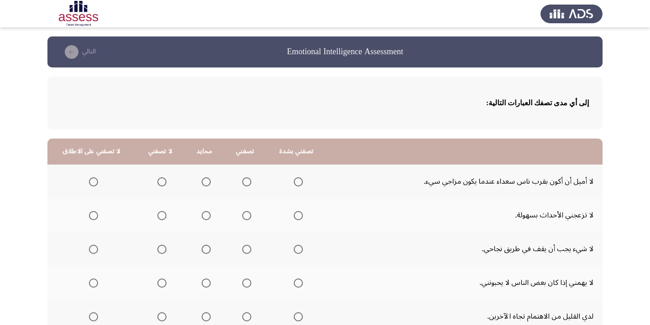
click at [161, 178] on span "Select an option" at bounding box center [161, 182] width 9 height 9
click at [161, 178] on input "Select an option" at bounding box center [161, 182] width 9 height 9
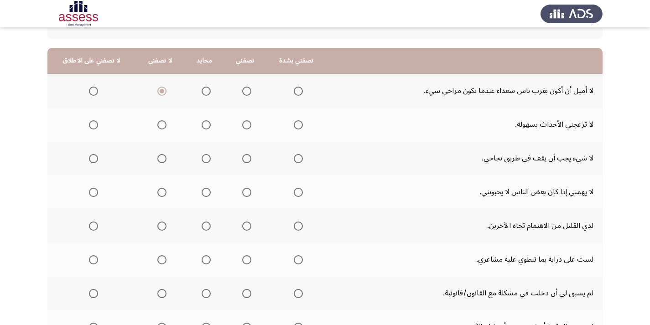
scroll to position [91, 0]
click at [243, 124] on span "Select an option" at bounding box center [246, 124] width 9 height 9
click at [243, 124] on input "Select an option" at bounding box center [246, 124] width 9 height 9
click at [239, 158] on label "Select an option" at bounding box center [245, 158] width 13 height 9
click at [242, 158] on input "Select an option" at bounding box center [246, 158] width 9 height 9
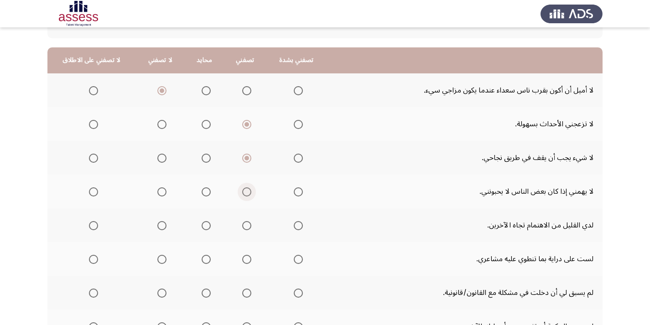
click at [244, 192] on span "Select an option" at bounding box center [246, 192] width 9 height 9
click at [244, 192] on input "Select an option" at bounding box center [246, 192] width 9 height 9
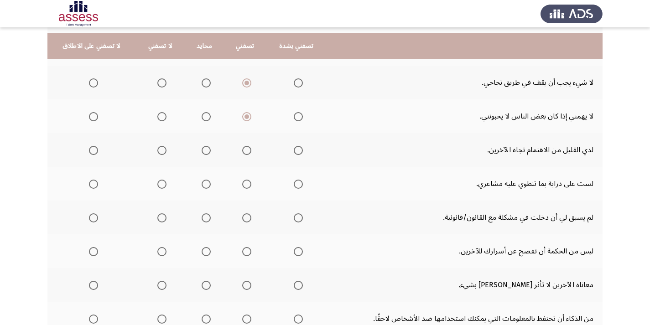
scroll to position [183, 0]
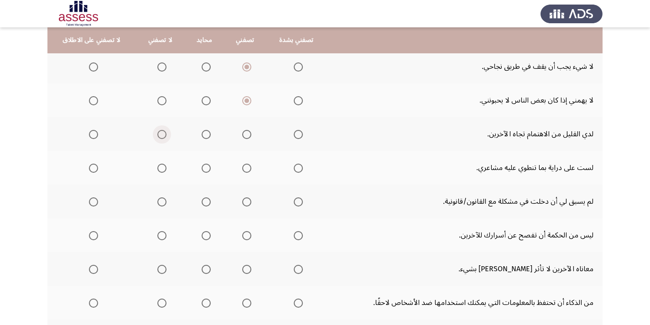
click at [159, 132] on span "Select an option" at bounding box center [161, 134] width 9 height 9
click at [159, 132] on input "Select an option" at bounding box center [161, 134] width 9 height 9
click at [159, 171] on span "Select an option" at bounding box center [161, 168] width 9 height 9
click at [159, 171] on input "Select an option" at bounding box center [161, 168] width 9 height 9
click at [246, 203] on span "Select an option" at bounding box center [246, 202] width 9 height 9
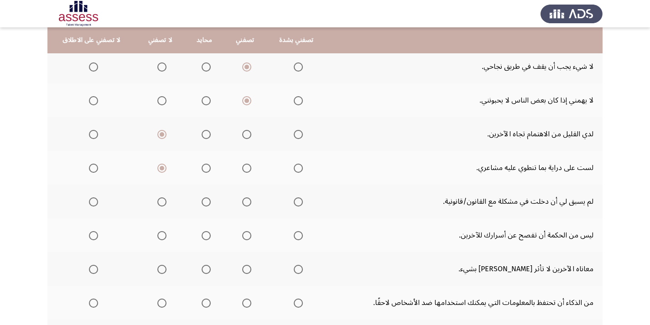
click at [246, 203] on input "Select an option" at bounding box center [246, 202] width 9 height 9
click at [246, 236] on span "Select an option" at bounding box center [246, 235] width 9 height 9
click at [246, 236] on input "Select an option" at bounding box center [246, 235] width 9 height 9
click at [159, 267] on span "Select an option" at bounding box center [161, 269] width 9 height 9
click at [159, 267] on input "Select an option" at bounding box center [161, 269] width 9 height 9
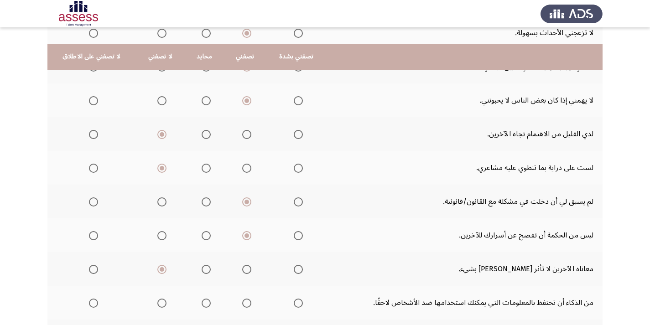
scroll to position [228, 0]
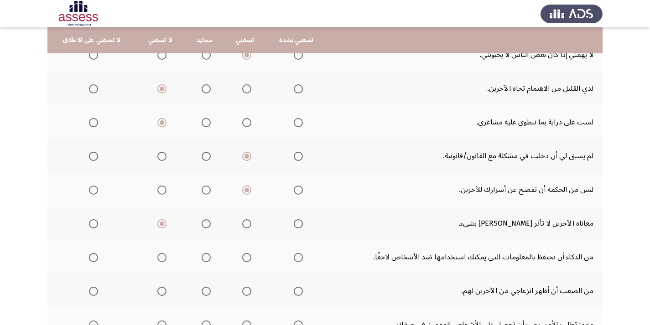
click at [245, 257] on span "Select an option" at bounding box center [246, 257] width 9 height 9
click at [245, 257] on input "Select an option" at bounding box center [246, 257] width 9 height 9
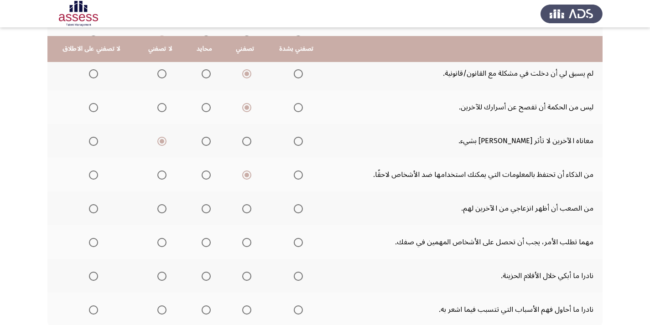
scroll to position [320, 0]
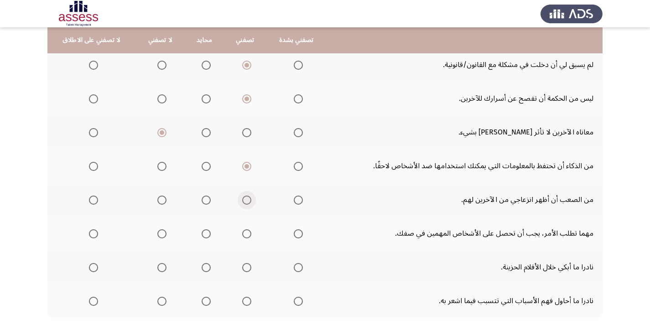
click at [246, 201] on span "Select an option" at bounding box center [246, 200] width 9 height 9
click at [246, 201] on input "Select an option" at bounding box center [246, 200] width 9 height 9
click at [246, 234] on span "Select an option" at bounding box center [246, 234] width 9 height 9
click at [246, 234] on input "Select an option" at bounding box center [246, 234] width 9 height 9
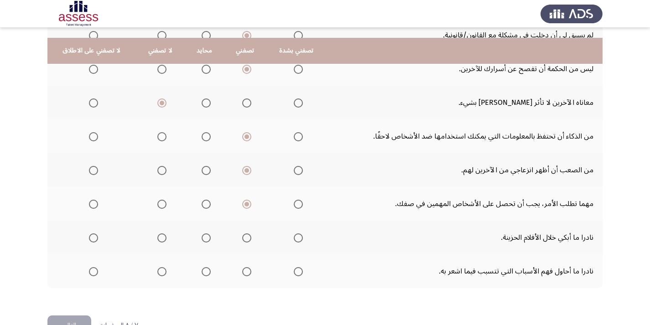
scroll to position [365, 0]
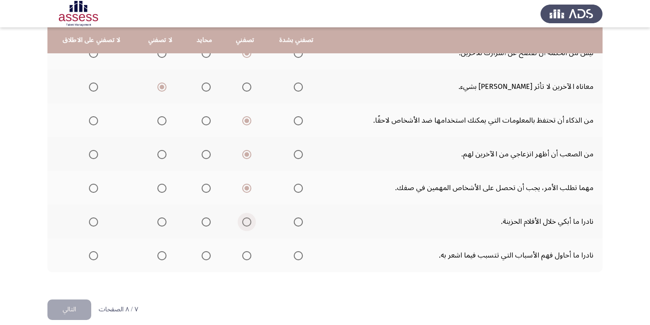
click at [244, 220] on span "Select an option" at bounding box center [246, 222] width 9 height 9
click at [244, 220] on input "Select an option" at bounding box center [246, 222] width 9 height 9
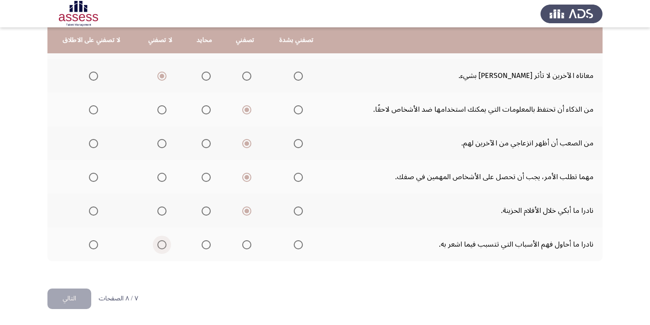
click at [161, 247] on span "Select an option" at bounding box center [161, 245] width 9 height 9
click at [161, 247] on input "Select an option" at bounding box center [161, 245] width 9 height 9
click at [64, 298] on button "التالي" at bounding box center [69, 299] width 44 height 21
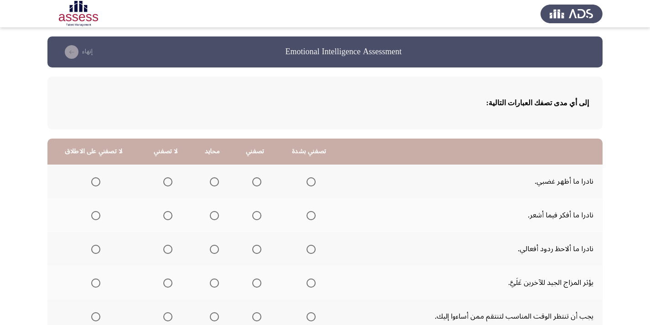
click at [259, 183] on th at bounding box center [255, 182] width 44 height 34
click at [254, 180] on span "Select an option" at bounding box center [256, 182] width 9 height 9
click at [254, 180] on input "Select an option" at bounding box center [256, 182] width 9 height 9
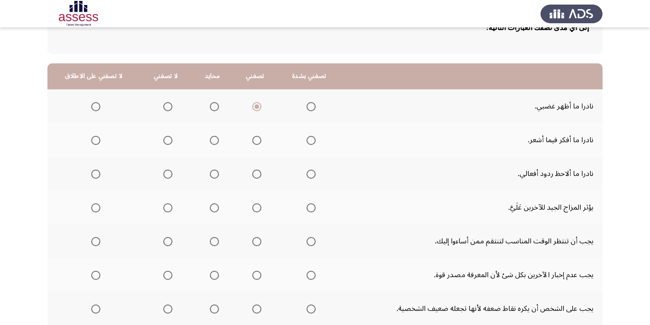
scroll to position [91, 0]
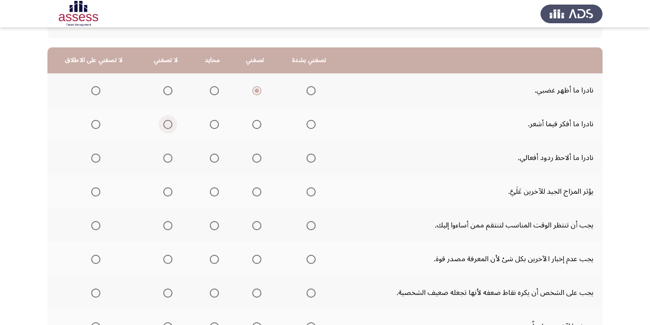
click at [165, 125] on span "Select an option" at bounding box center [167, 124] width 9 height 9
click at [165, 125] on input "Select an option" at bounding box center [167, 124] width 9 height 9
click at [165, 157] on span "Select an option" at bounding box center [167, 158] width 9 height 9
click at [165, 157] on input "Select an option" at bounding box center [167, 158] width 9 height 9
click at [166, 157] on span "Select an option" at bounding box center [168, 158] width 5 height 5
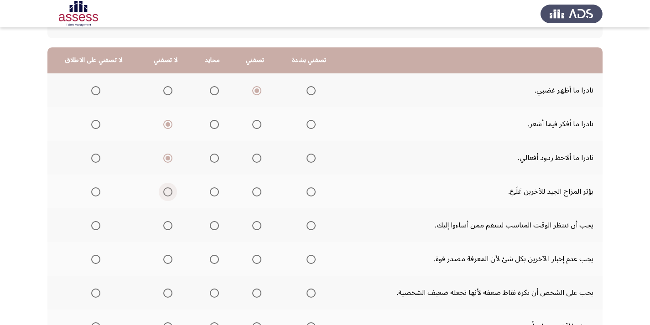
click at [165, 191] on span "Select an option" at bounding box center [167, 192] width 9 height 9
click at [165, 191] on input "Select an option" at bounding box center [167, 192] width 9 height 9
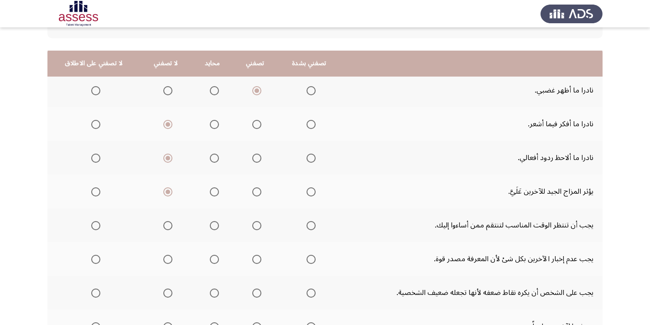
scroll to position [137, 0]
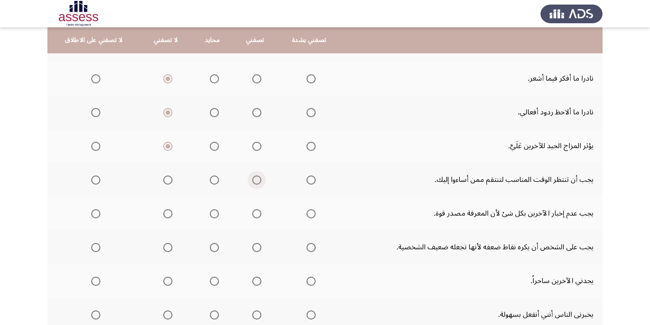
click at [252, 178] on span "Select an option" at bounding box center [256, 180] width 9 height 9
click at [252, 178] on input "Select an option" at bounding box center [256, 180] width 9 height 9
click at [253, 213] on span "Select an option" at bounding box center [256, 214] width 9 height 9
click at [253, 213] on input "Select an option" at bounding box center [256, 214] width 9 height 9
click at [165, 212] on span "Select an option" at bounding box center [167, 214] width 9 height 9
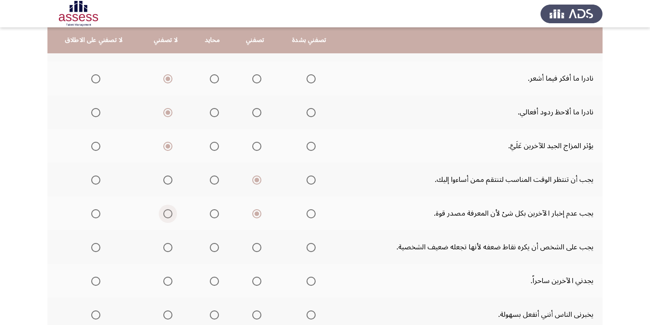
click at [165, 212] on input "Select an option" at bounding box center [167, 214] width 9 height 9
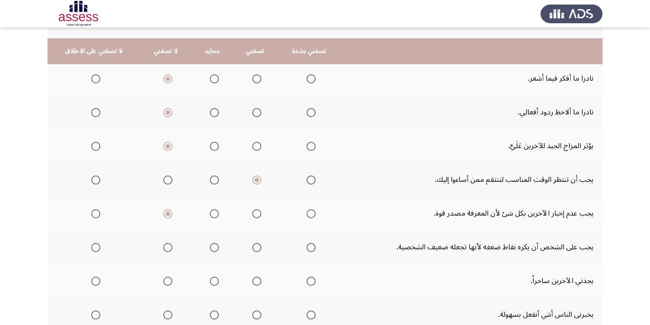
scroll to position [183, 0]
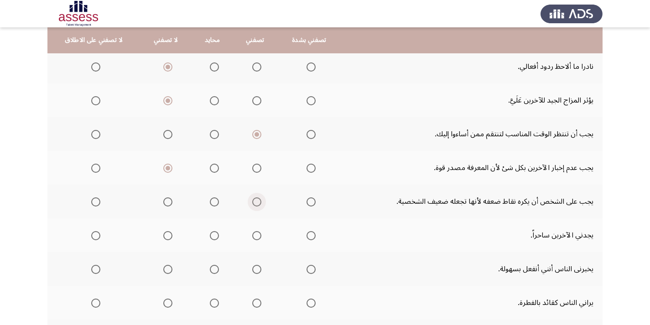
click at [252, 201] on span "Select an option" at bounding box center [256, 202] width 9 height 9
click at [252, 201] on input "Select an option" at bounding box center [256, 202] width 9 height 9
click at [165, 238] on span "Select an option" at bounding box center [167, 235] width 9 height 9
click at [165, 238] on input "Select an option" at bounding box center [167, 235] width 9 height 9
click at [164, 269] on span "Select an option" at bounding box center [167, 269] width 9 height 9
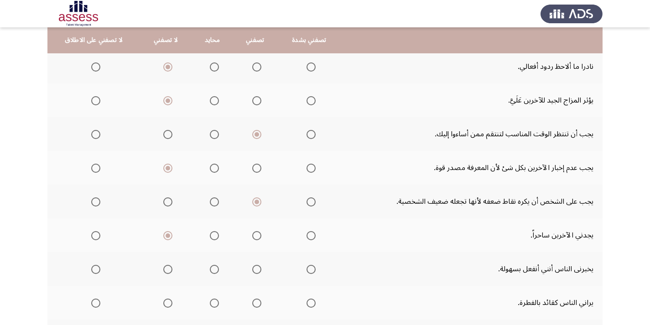
click at [164, 269] on input "Select an option" at bounding box center [167, 269] width 9 height 9
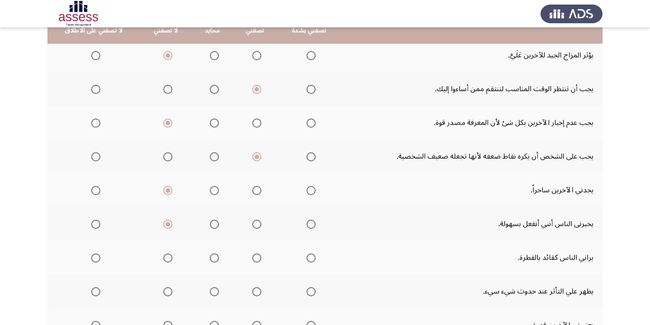
scroll to position [228, 0]
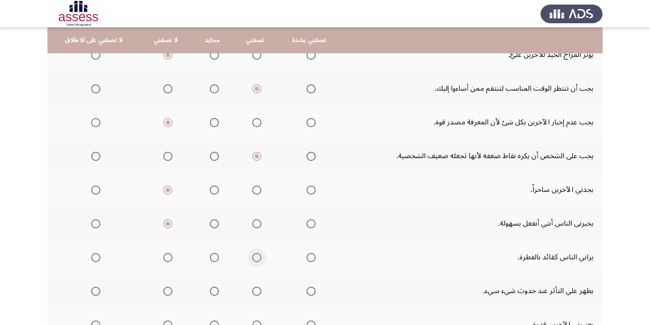
click at [254, 260] on span "Select an option" at bounding box center [256, 257] width 9 height 9
click at [254, 260] on input "Select an option" at bounding box center [256, 257] width 9 height 9
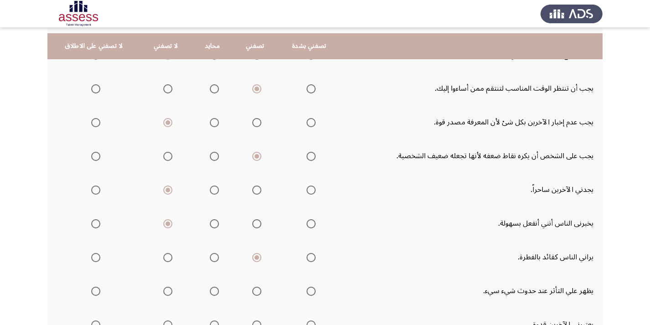
scroll to position [274, 0]
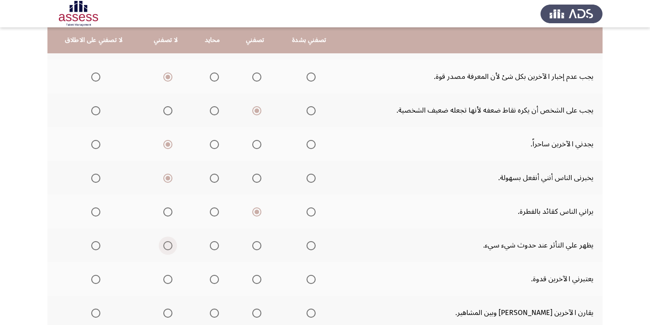
click at [165, 244] on span "Select an option" at bounding box center [167, 245] width 9 height 9
click at [165, 244] on input "Select an option" at bounding box center [167, 245] width 9 height 9
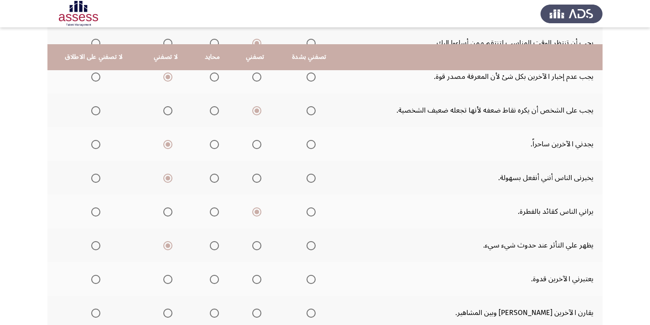
scroll to position [320, 0]
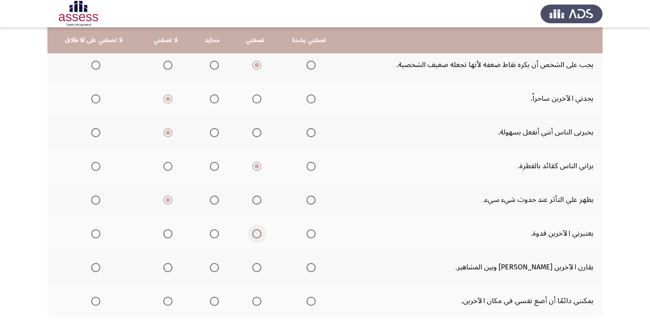
click at [255, 231] on span "Select an option" at bounding box center [256, 234] width 9 height 9
click at [255, 231] on input "Select an option" at bounding box center [256, 234] width 9 height 9
click at [256, 265] on span "Select an option" at bounding box center [256, 267] width 9 height 9
click at [256, 265] on input "Select an option" at bounding box center [256, 267] width 9 height 9
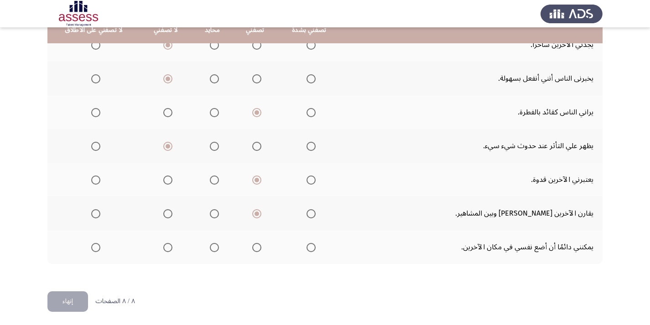
scroll to position [376, 0]
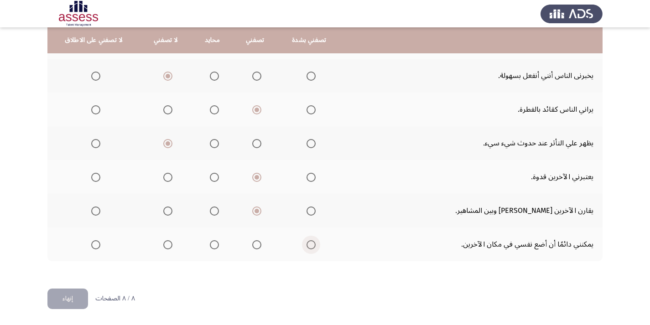
click at [307, 246] on span "Select an option" at bounding box center [311, 245] width 9 height 9
click at [307, 246] on input "Select an option" at bounding box center [311, 245] width 9 height 9
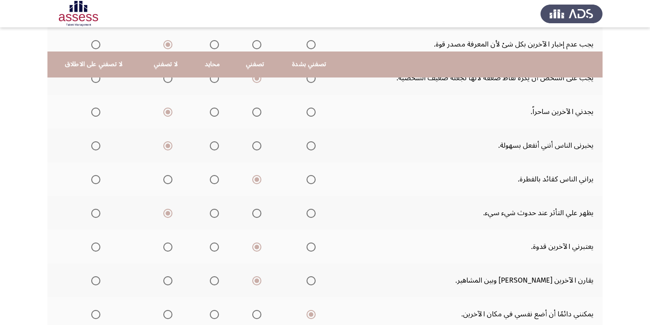
scroll to position [285, 0]
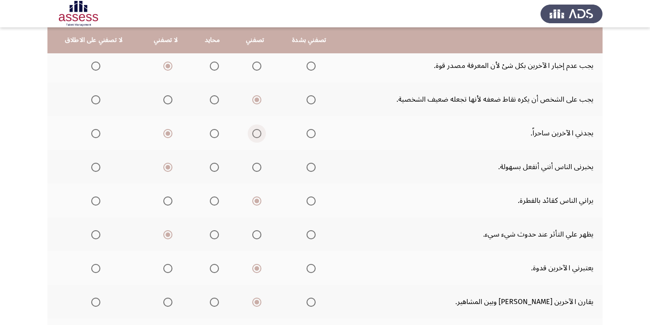
click at [252, 135] on span "Select an option" at bounding box center [256, 133] width 9 height 9
click at [252, 135] on input "Select an option" at bounding box center [256, 133] width 9 height 9
click at [211, 135] on span "Select an option" at bounding box center [214, 133] width 9 height 9
click at [211, 135] on input "Select an option" at bounding box center [214, 133] width 9 height 9
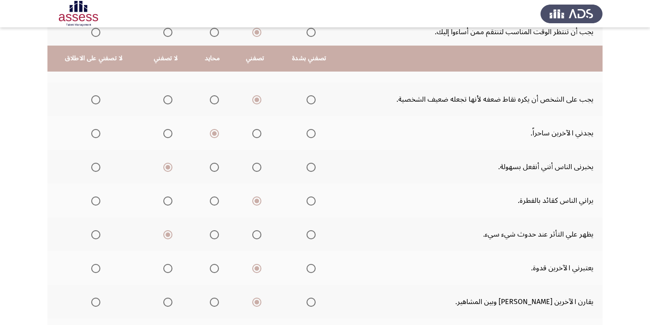
scroll to position [376, 0]
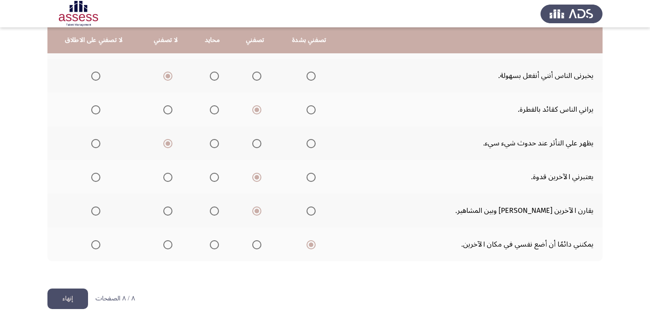
click at [73, 297] on button "إنهاء" at bounding box center [67, 299] width 41 height 21
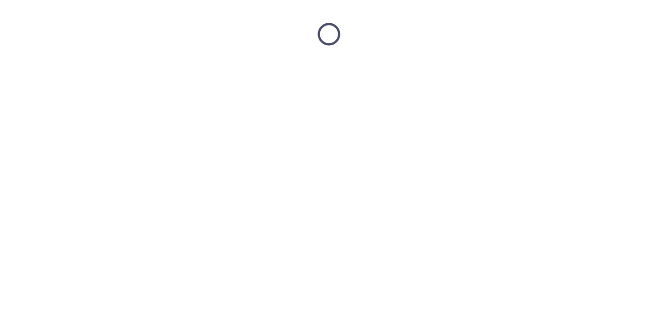
scroll to position [0, 0]
